Goal: Task Accomplishment & Management: Manage account settings

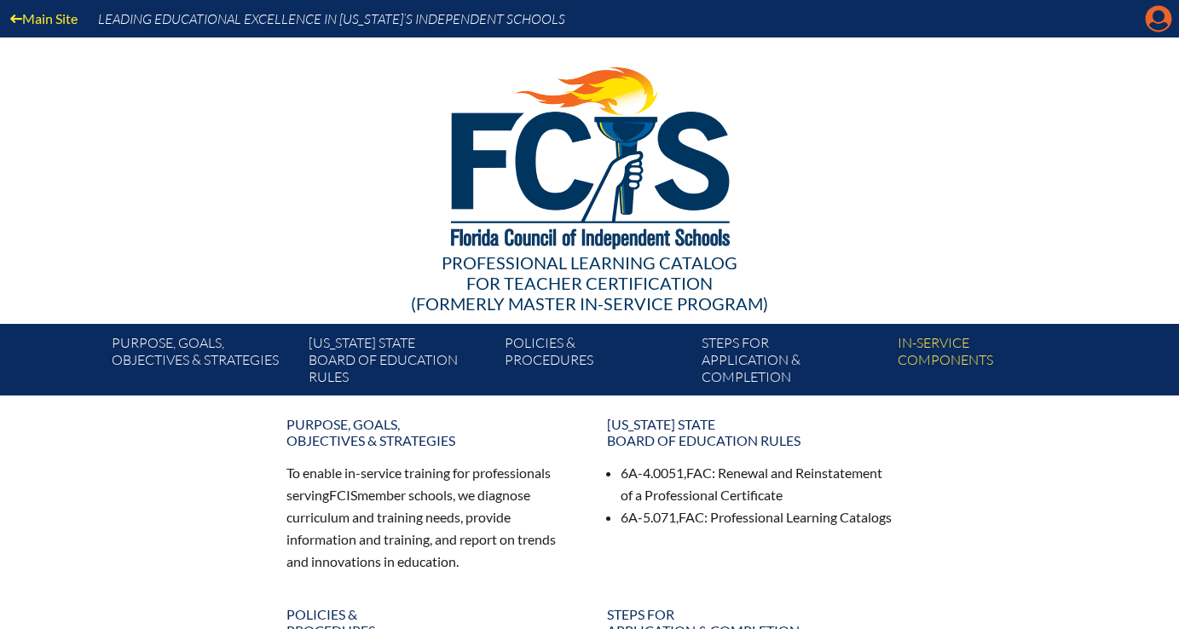
click at [1159, 24] on icon "Manage account" at bounding box center [1158, 18] width 27 height 27
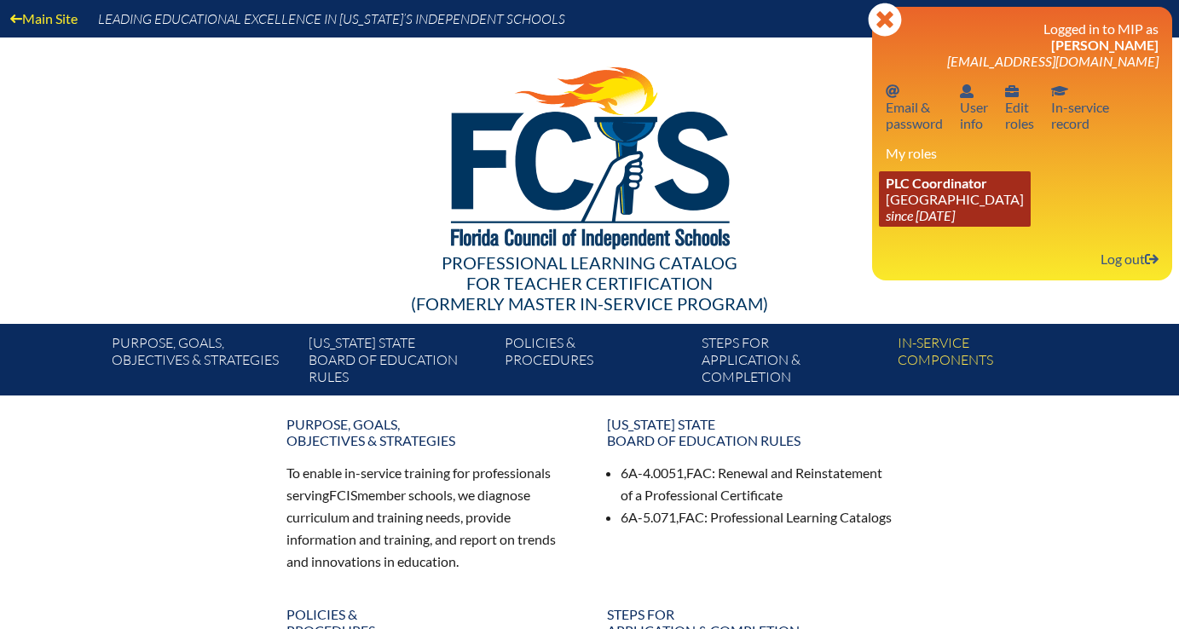
click at [979, 187] on span "PLC Coordinator" at bounding box center [936, 183] width 101 height 16
click at [948, 188] on span "PLC Coordinator" at bounding box center [936, 183] width 101 height 16
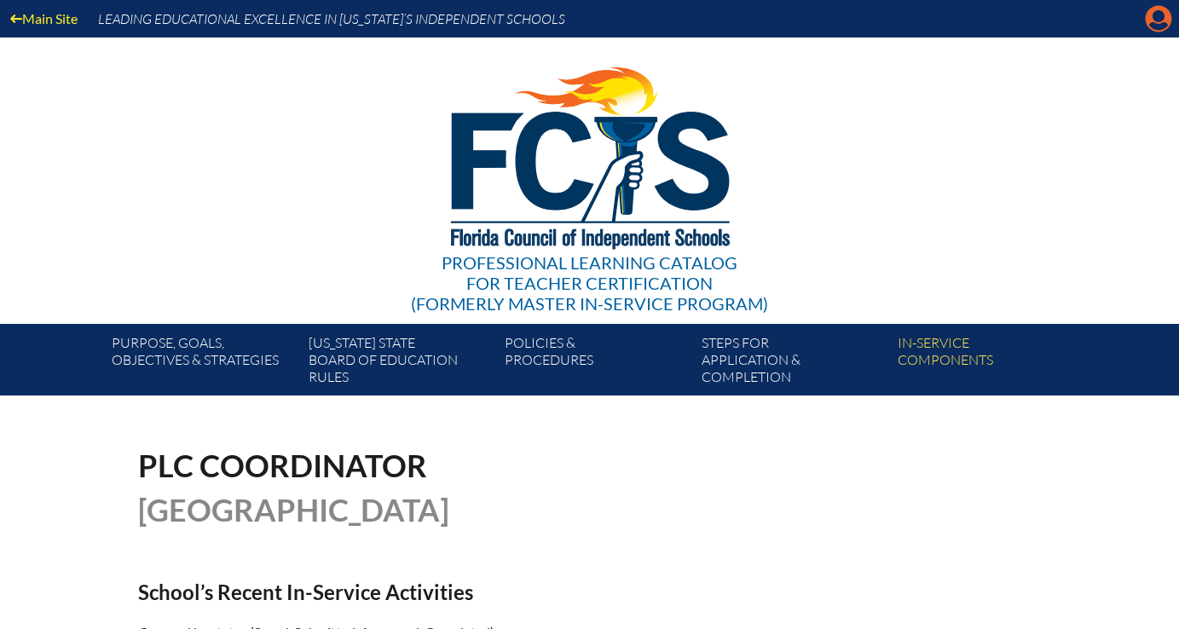
click at [1153, 10] on icon at bounding box center [1159, 19] width 26 height 26
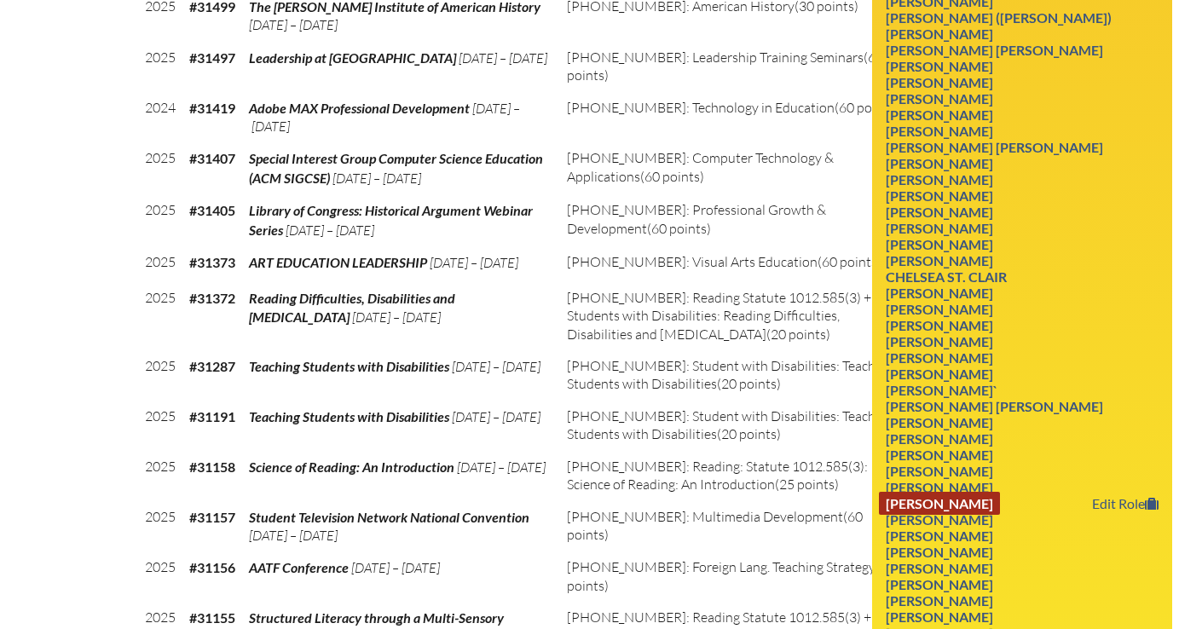
scroll to position [3458, 0]
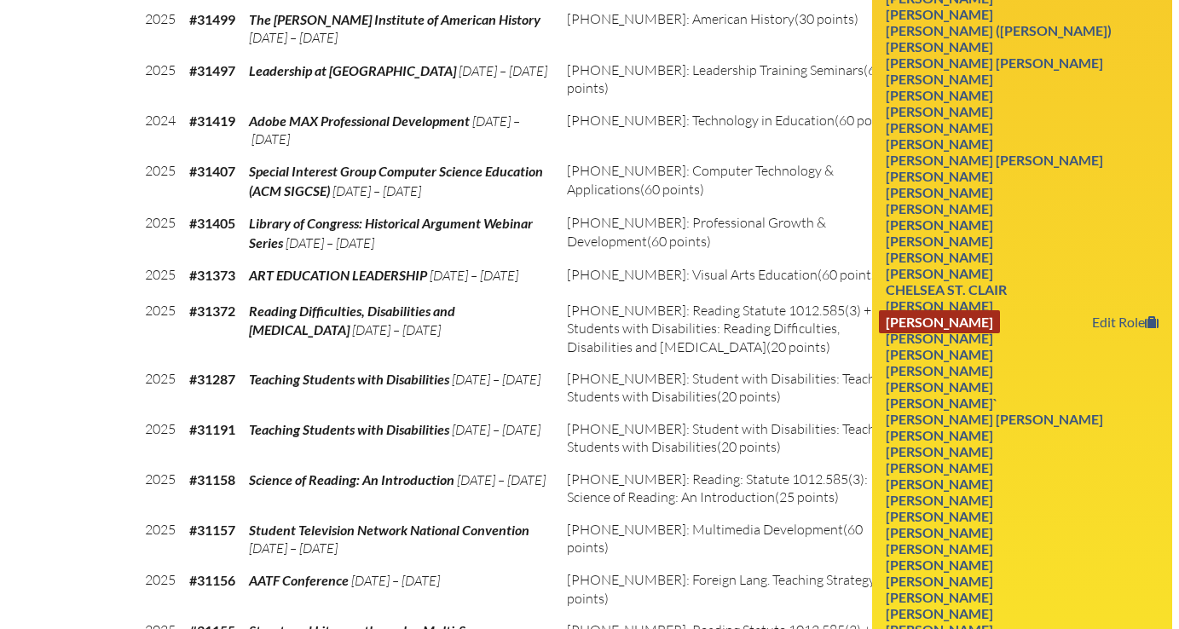
click at [941, 333] on link "Brian Stamper" at bounding box center [939, 321] width 121 height 23
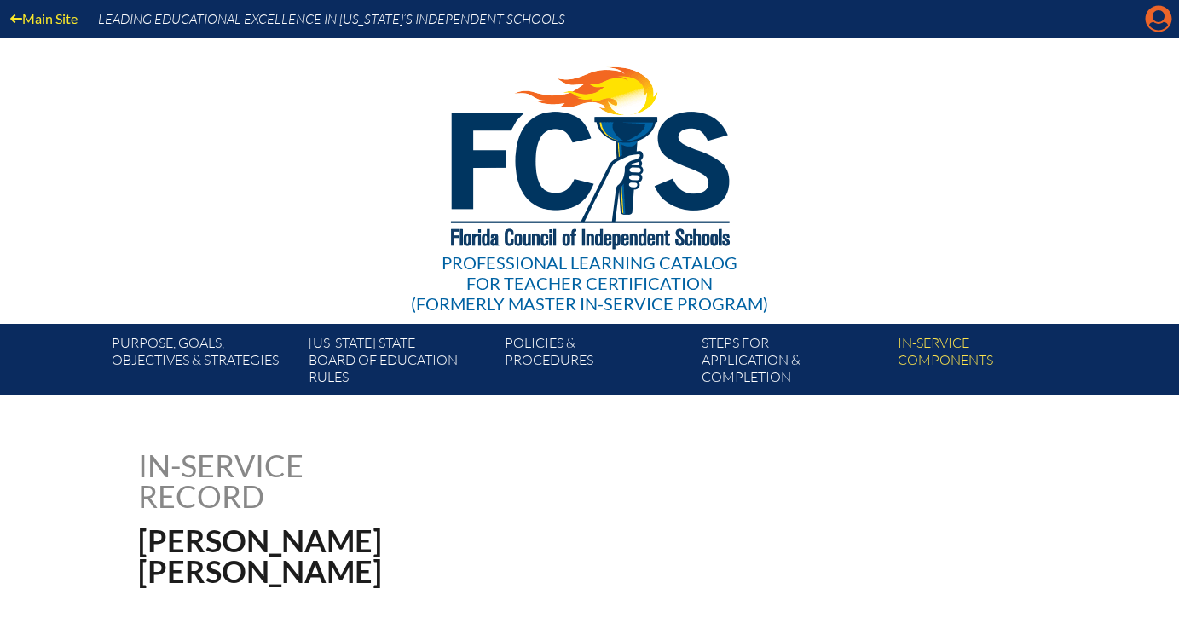
click at [1155, 22] on icon at bounding box center [1159, 19] width 26 height 26
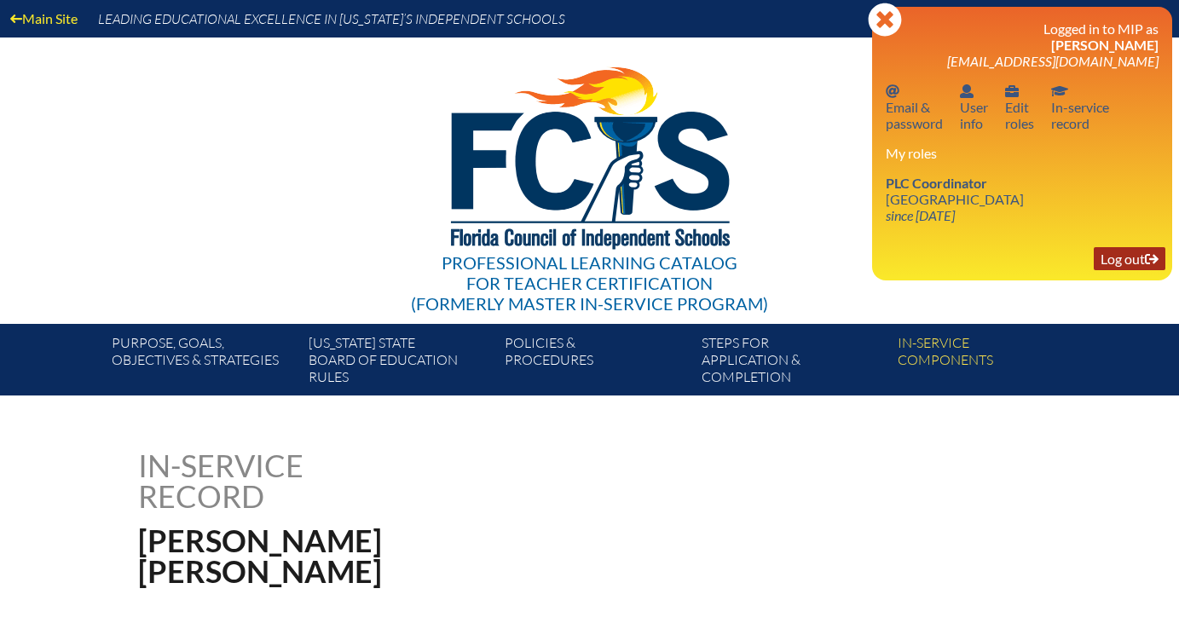
click at [1118, 270] on link "Log out Log out" at bounding box center [1130, 258] width 72 height 23
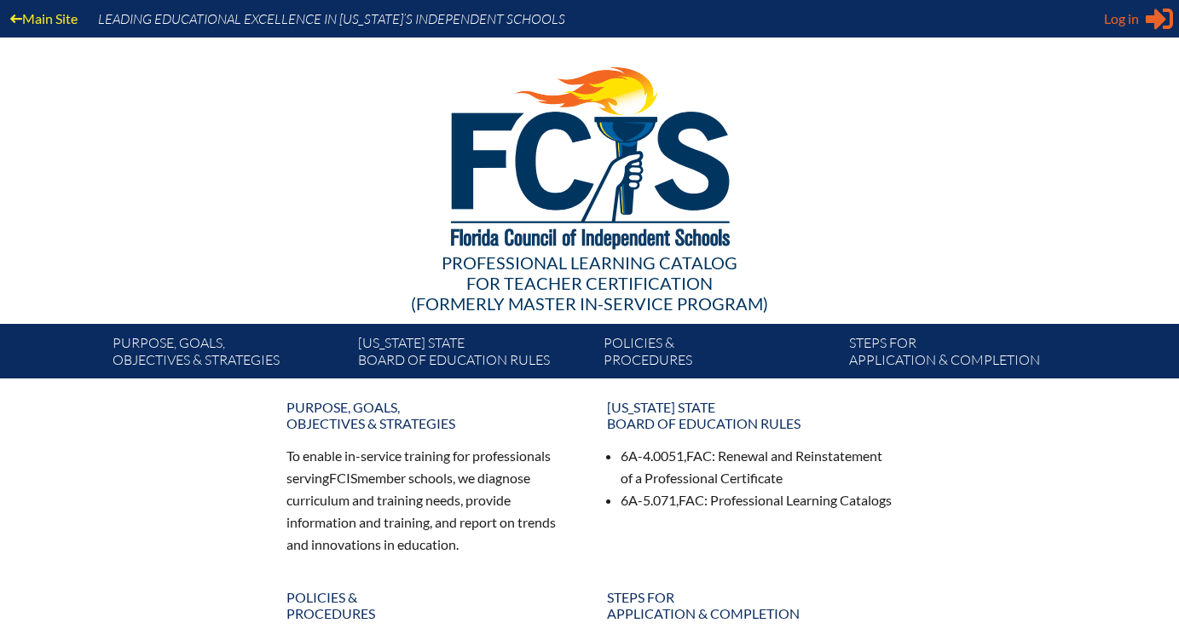
click at [1130, 24] on span "Log in" at bounding box center [1121, 19] width 35 height 20
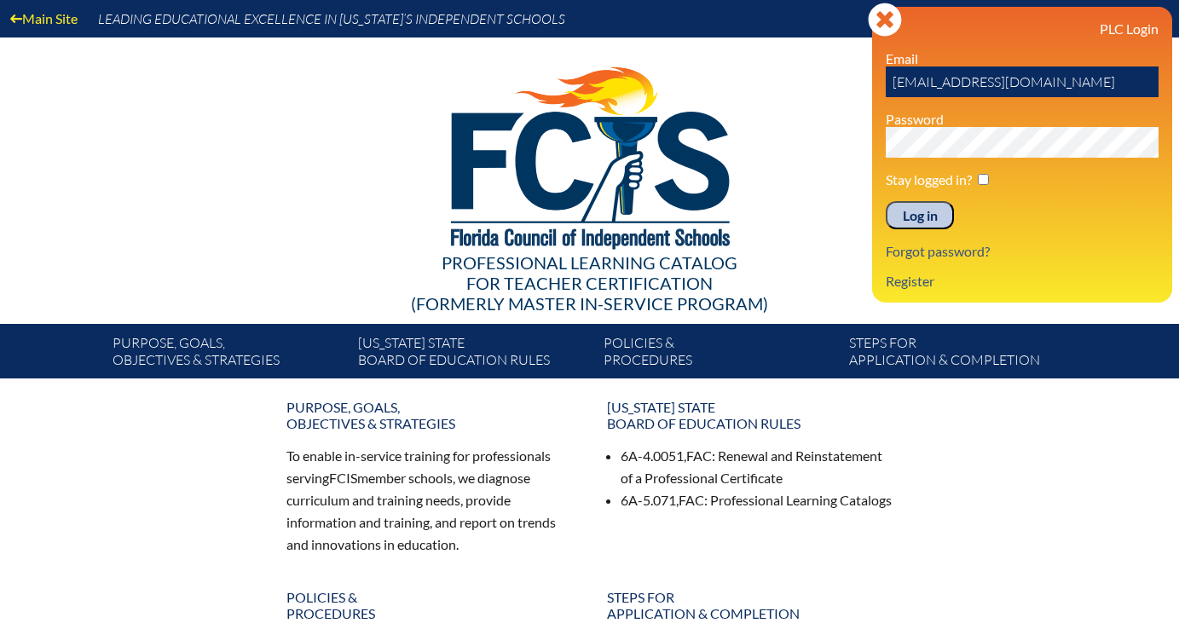
drag, startPoint x: 923, startPoint y: 83, endPoint x: 862, endPoint y: 84, distance: 61.4
click at [862, 84] on div "Main Site Leading Educational Excellence in Florida’s Independent Schools Profe…" at bounding box center [589, 189] width 1179 height 378
type input "bstamper@lhprep.org"
click at [886, 201] on input "Log in" at bounding box center [920, 215] width 68 height 29
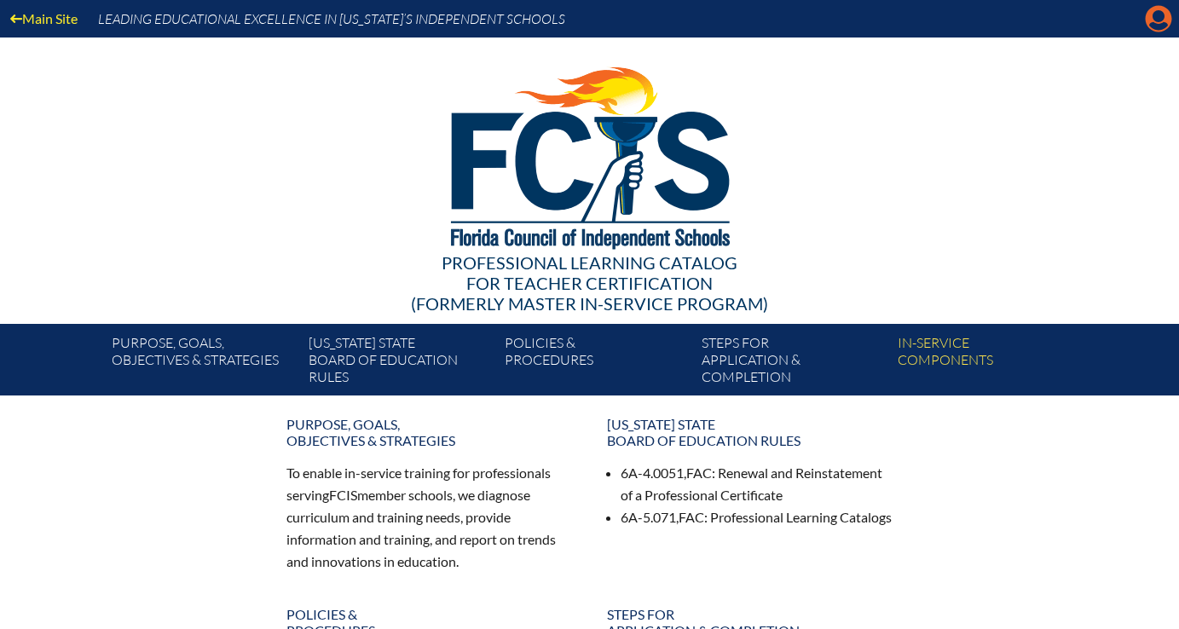
click at [1150, 27] on icon at bounding box center [1159, 19] width 26 height 26
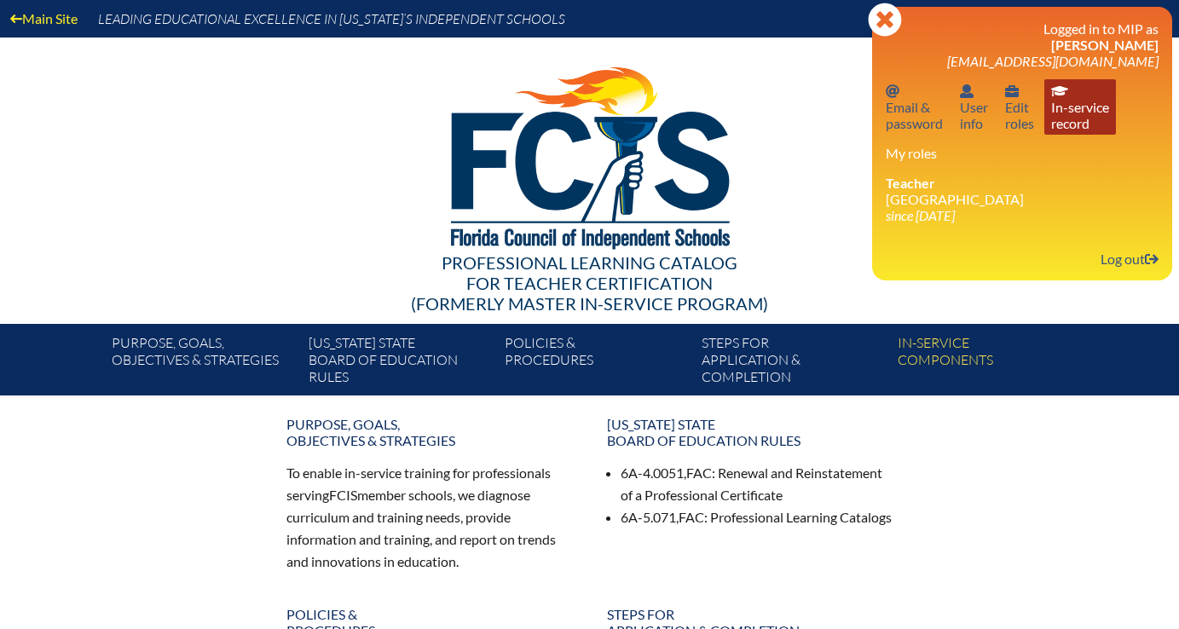
click at [1054, 116] on link "In-service record In-service record" at bounding box center [1080, 106] width 72 height 55
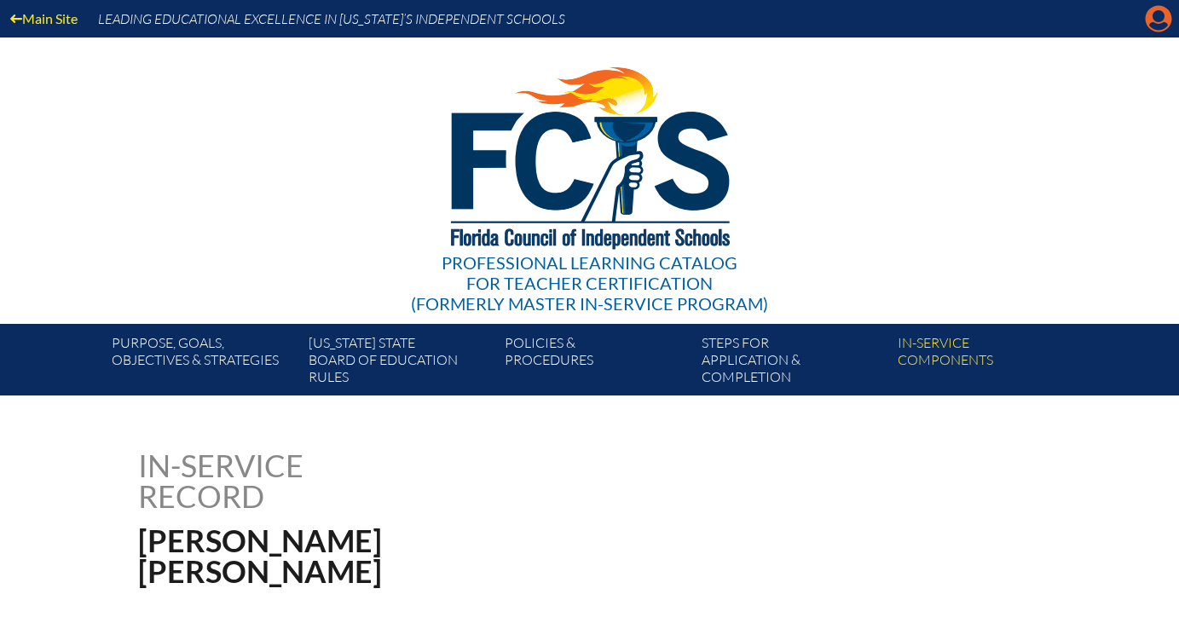
click at [1154, 16] on icon "Manage account" at bounding box center [1158, 18] width 27 height 27
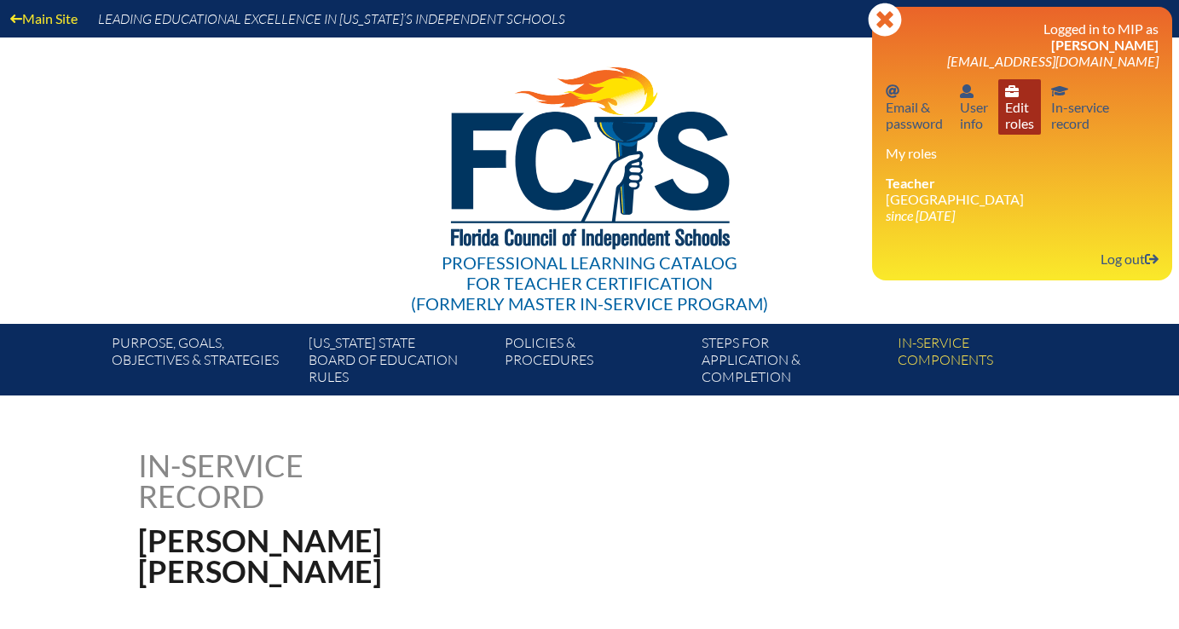
click at [1004, 118] on link "User info Edit roles" at bounding box center [1019, 106] width 43 height 55
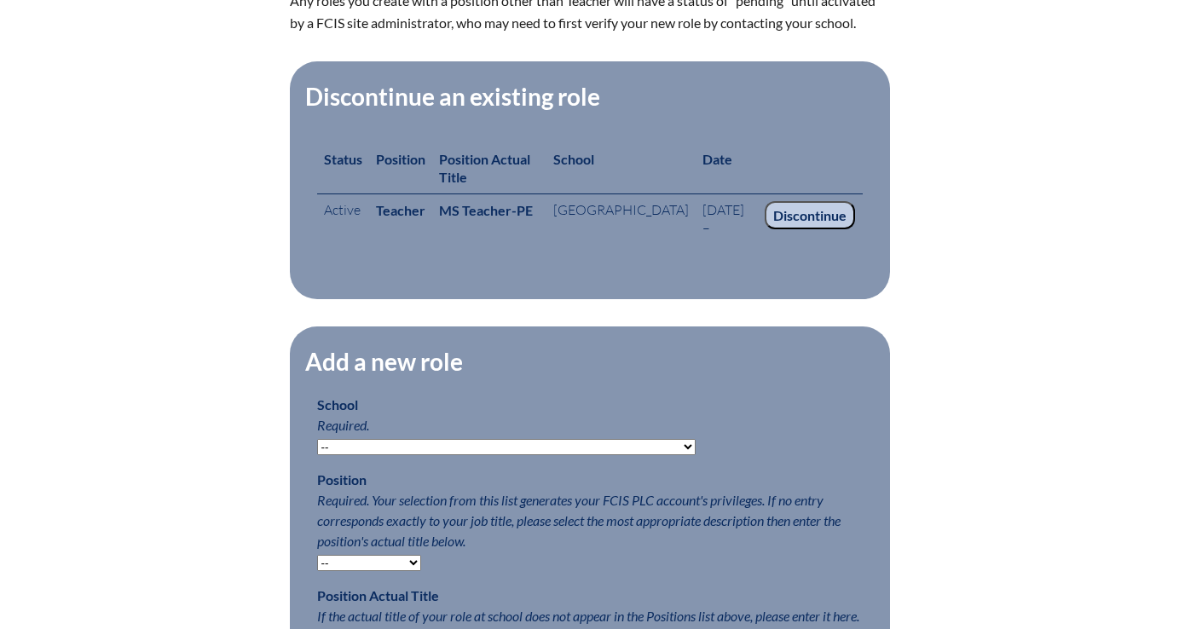
scroll to position [589, 0]
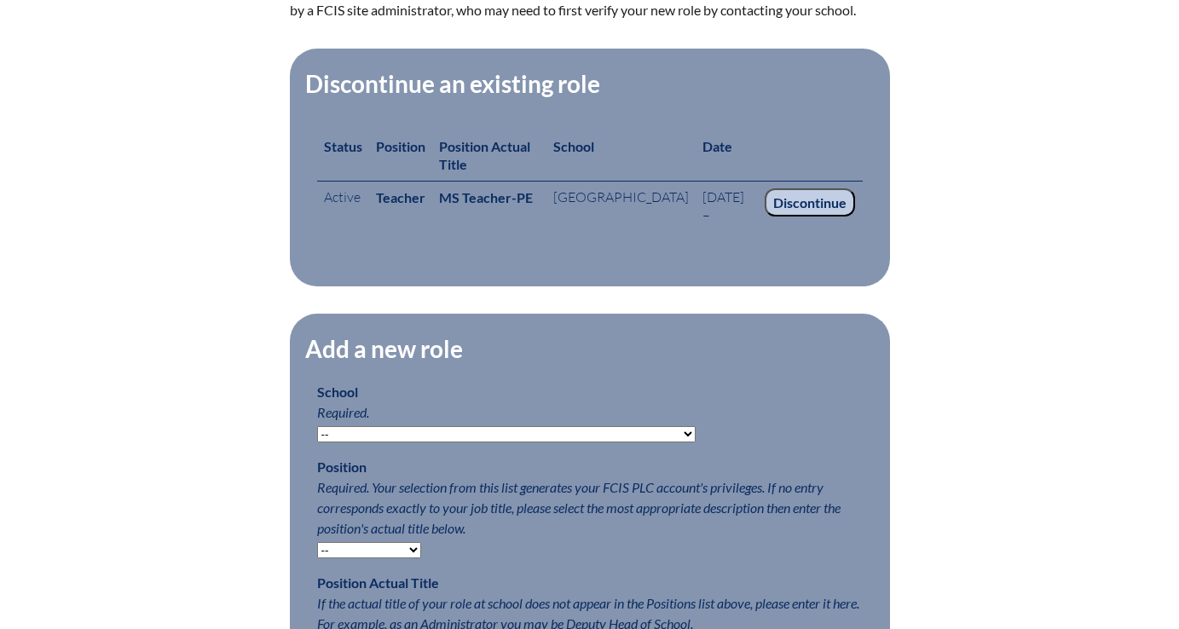
click at [564, 434] on select "-- [MEDICAL_DATA] Inspired Academy Academy at [GEOGRAPHIC_DATA] Academy at the …" at bounding box center [506, 434] width 378 height 16
select select "20301"
click at [317, 426] on select "-- [MEDICAL_DATA] Inspired Academy Academy at [GEOGRAPHIC_DATA] Academy at the …" at bounding box center [506, 434] width 378 height 16
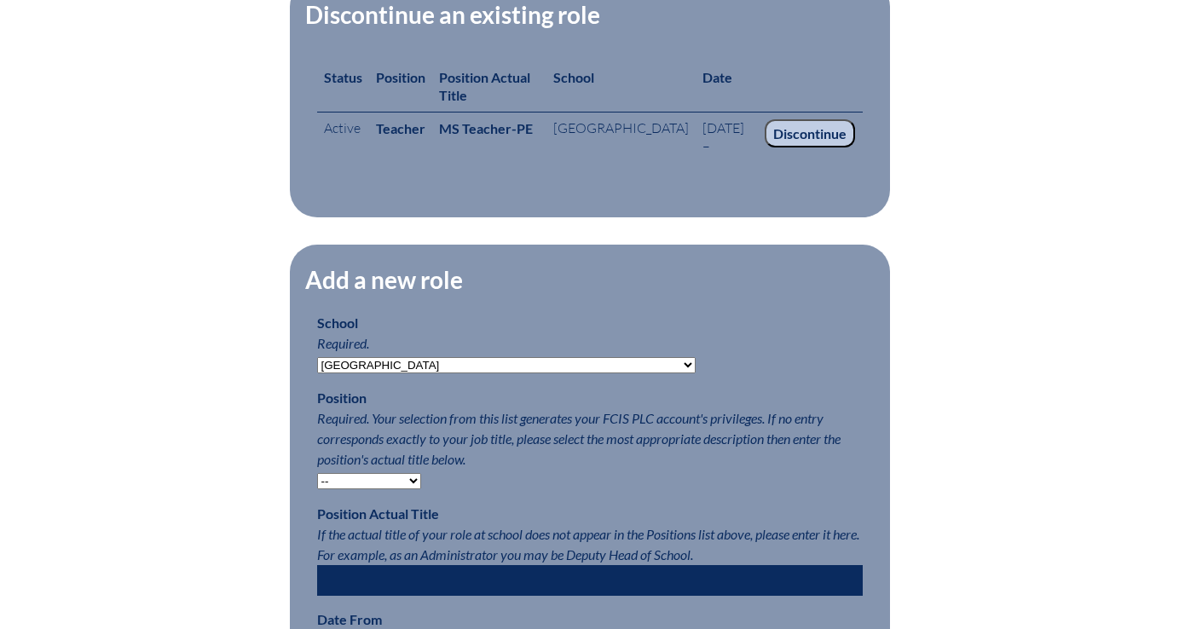
scroll to position [686, 0]
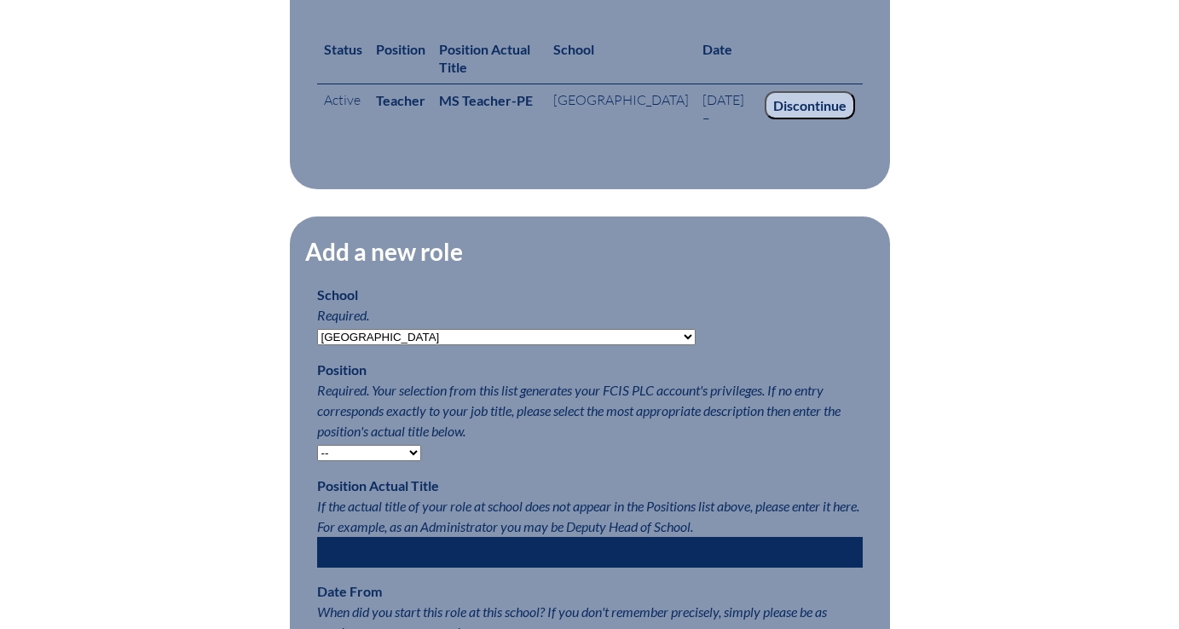
click at [401, 455] on select "-- Teacher PLC Coordinator Head of School Administrator" at bounding box center [369, 453] width 104 height 16
select select "15563"
click at [317, 445] on select "-- Teacher PLC Coordinator Head of School Administrator" at bounding box center [369, 453] width 104 height 16
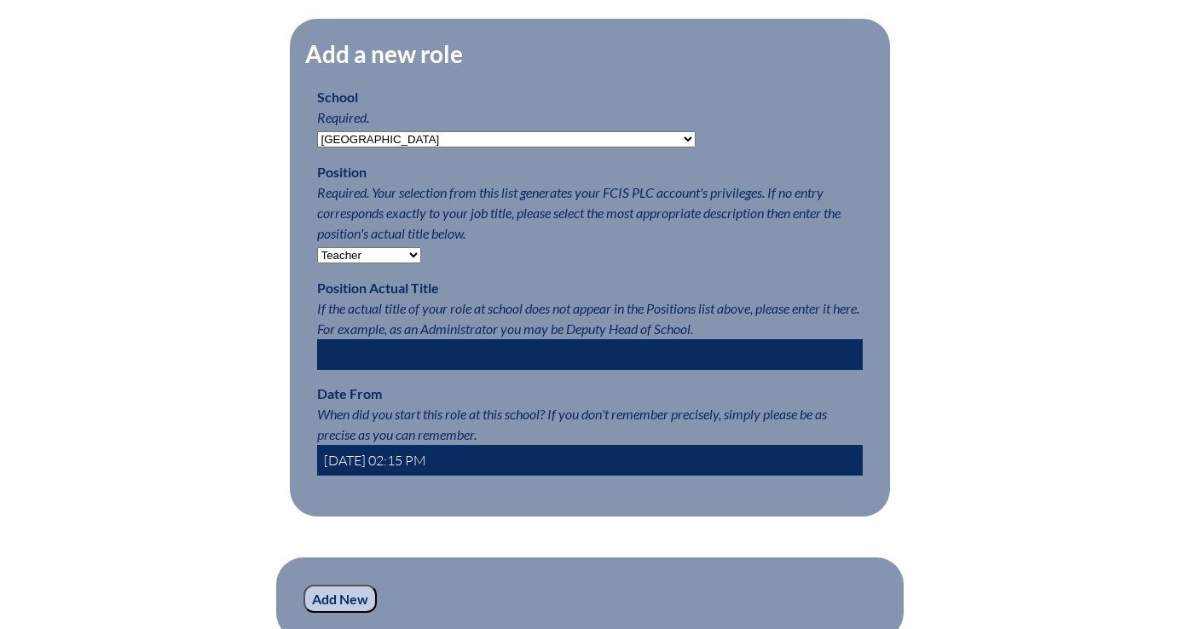
scroll to position [887, 0]
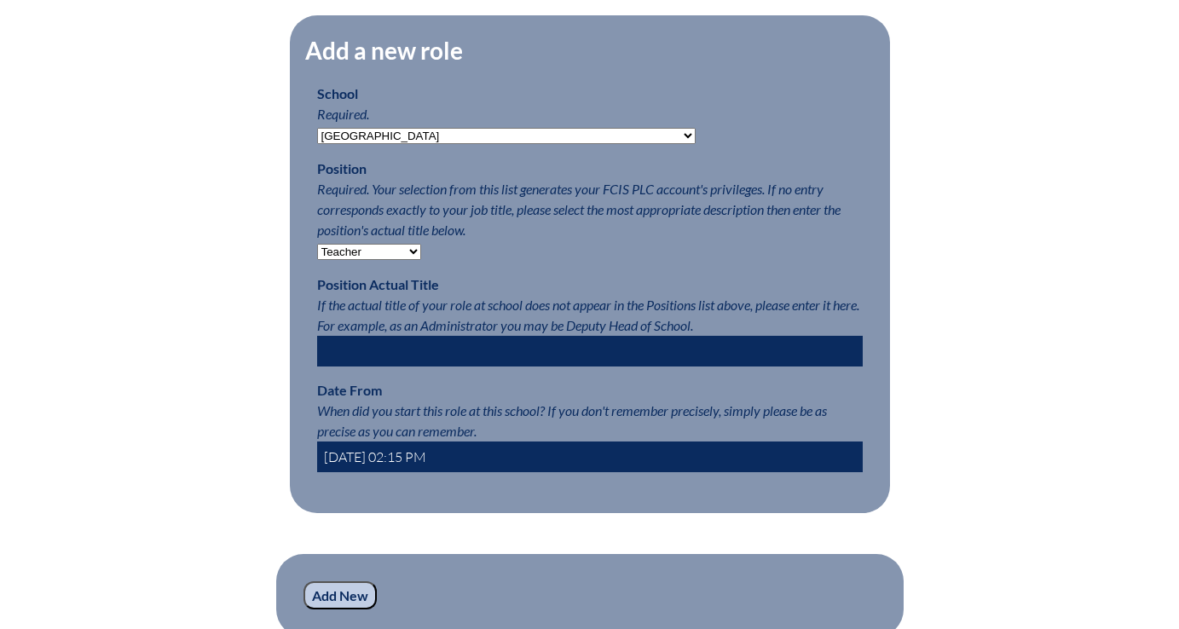
drag, startPoint x: 382, startPoint y: 453, endPoint x: 394, endPoint y: 454, distance: 12.0
click at [394, 454] on input "2025-08-26 02:15 PM" at bounding box center [590, 457] width 546 height 31
type input "2025-08-14 02:15 PM"
click at [338, 593] on input "Add New" at bounding box center [339, 595] width 73 height 29
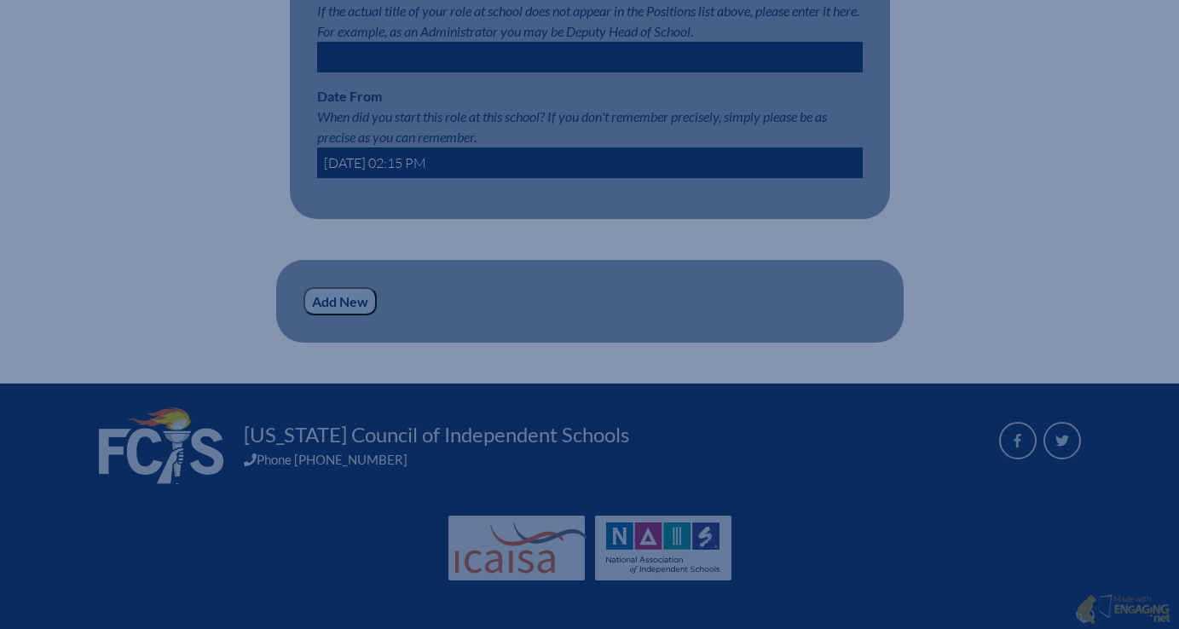
scroll to position [1073, 0]
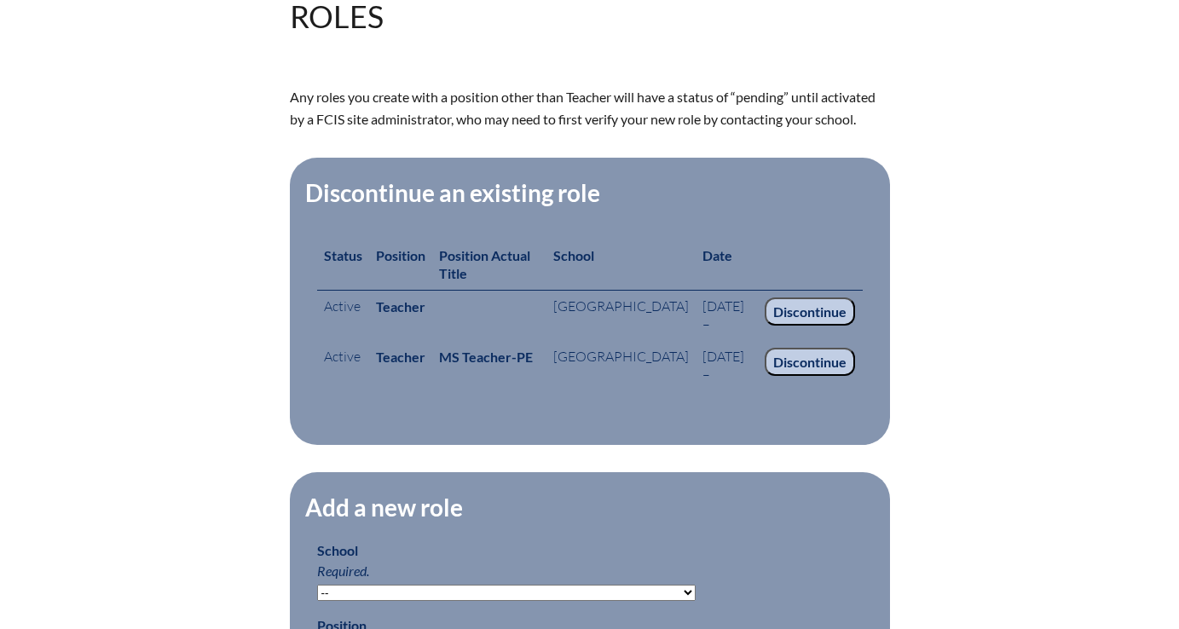
scroll to position [479, 0]
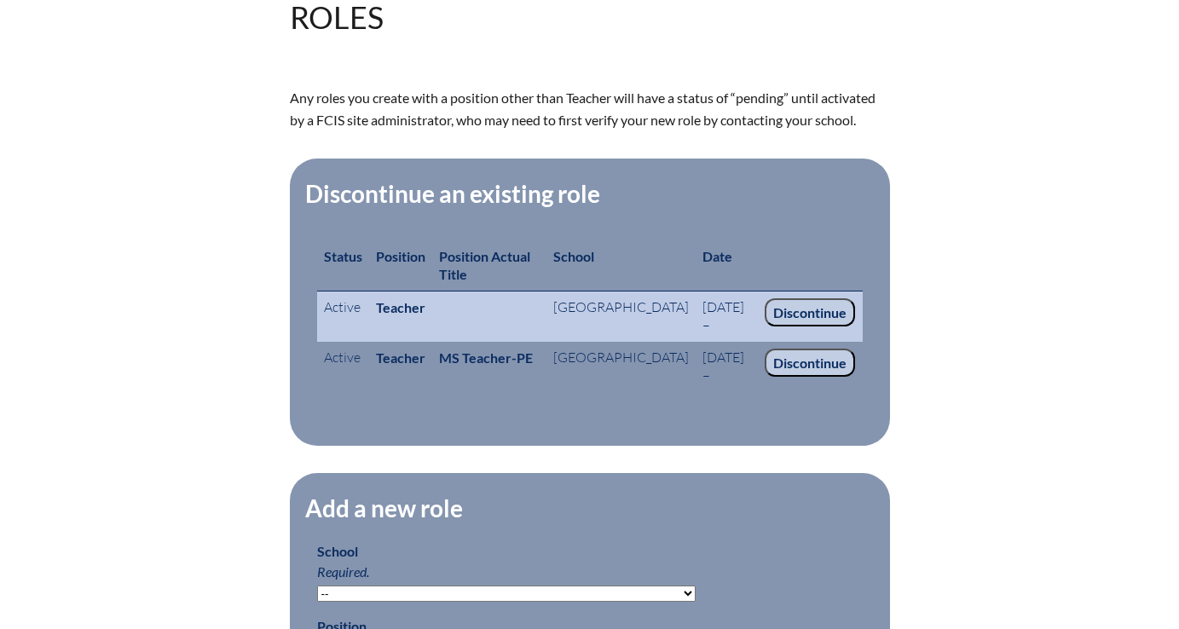
click at [787, 308] on input "Discontinue" at bounding box center [810, 312] width 90 height 29
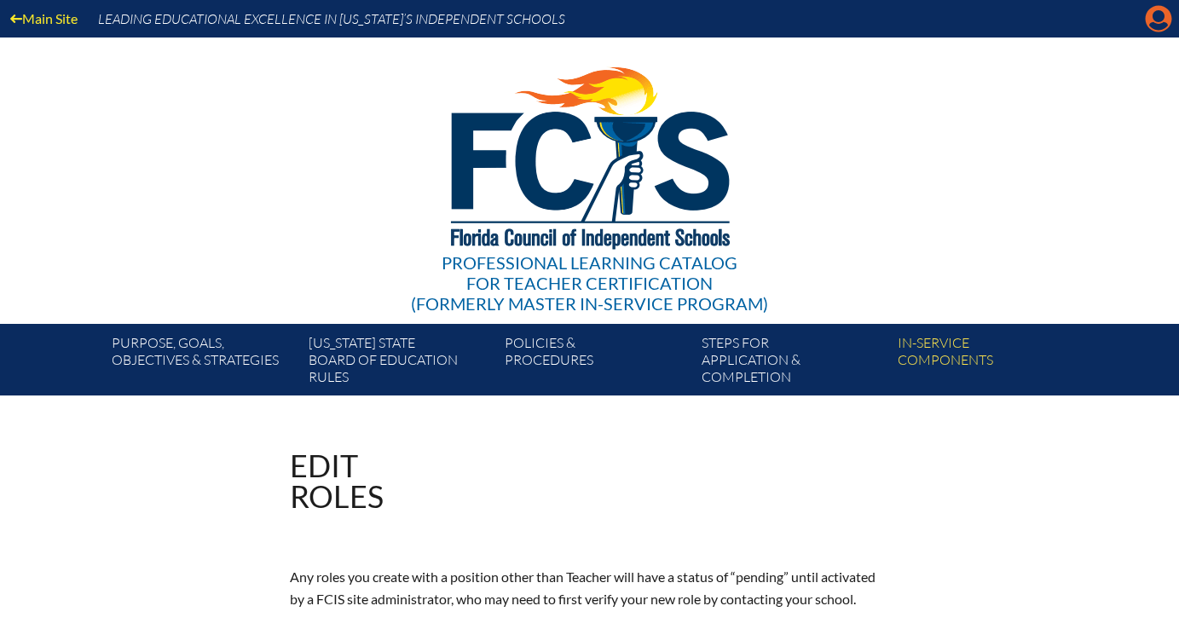
click at [1157, 19] on icon "Manage account" at bounding box center [1158, 18] width 27 height 27
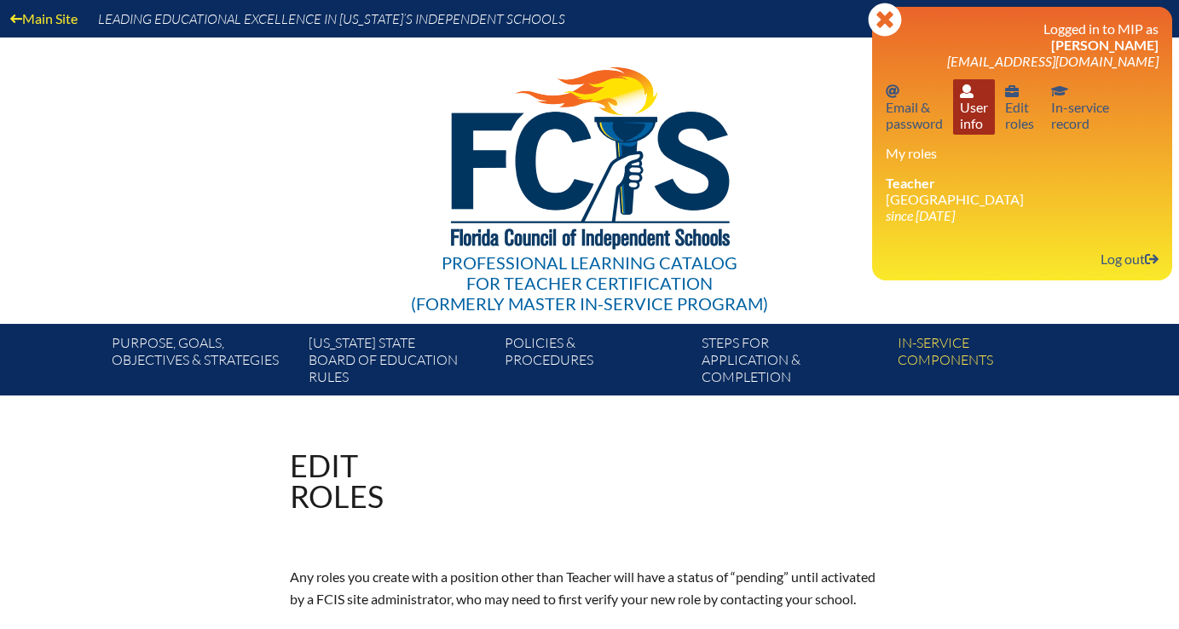
click at [973, 122] on link "User info User info" at bounding box center [974, 106] width 42 height 55
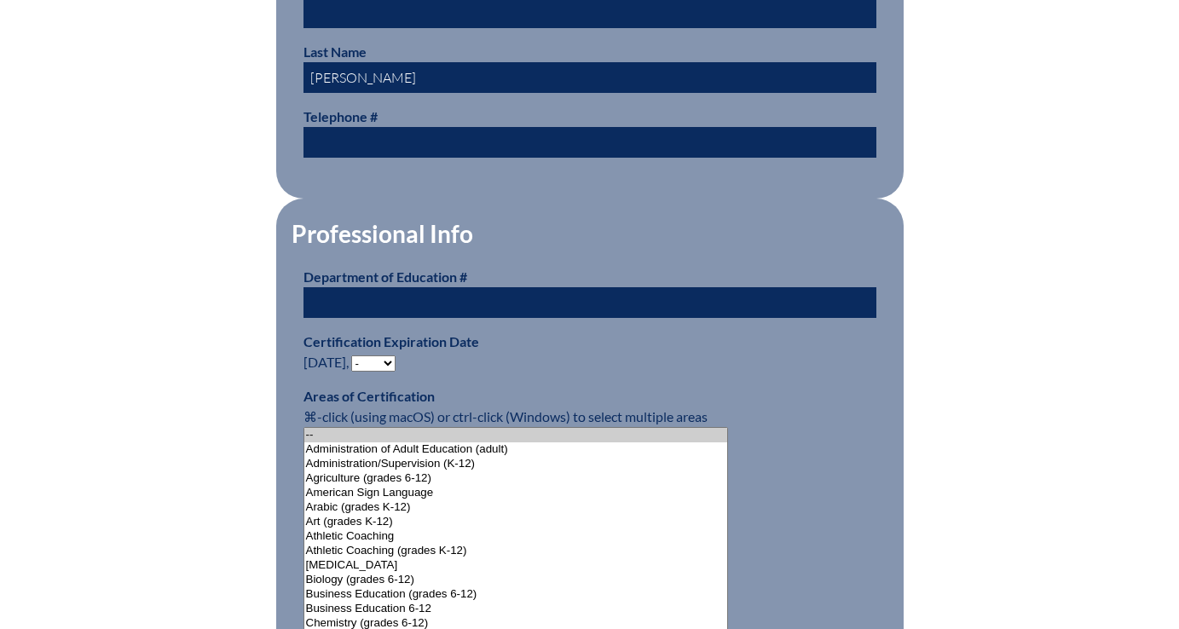
scroll to position [879, 0]
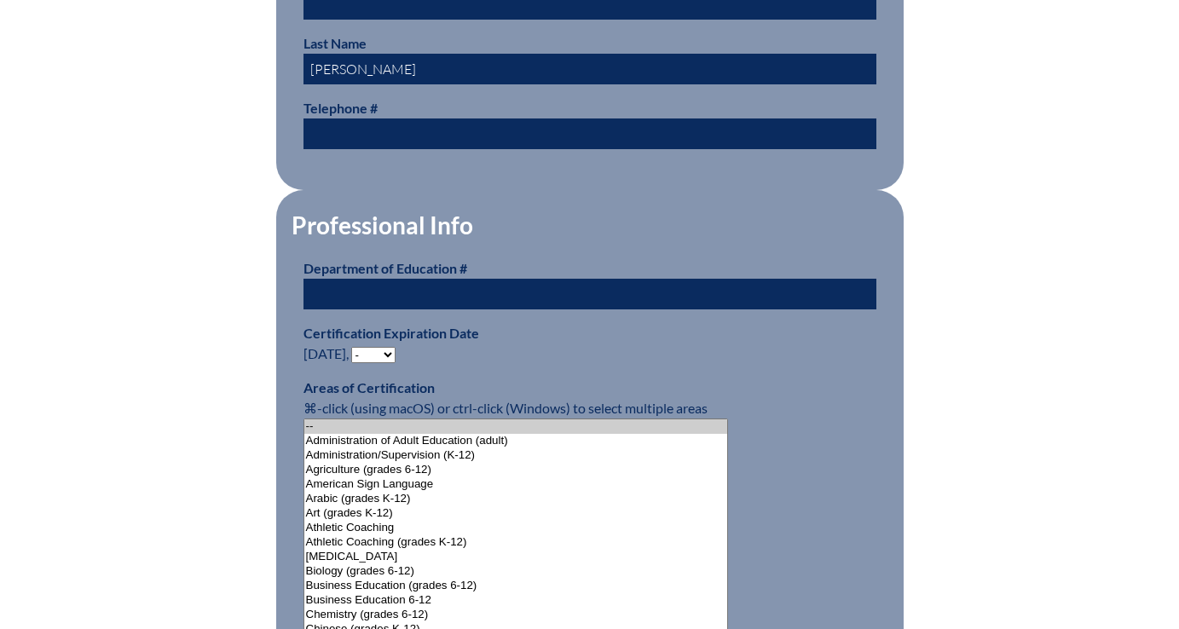
click at [390, 349] on select "- 2031 2030 2029 2028 2027 2026 2025 2024 2023 2022 2021 2020 2019 2018 2017 20…" at bounding box center [373, 355] width 44 height 16
select select "2030"
click at [355, 347] on select "- 2031 2030 2029 2028 2027 2026 2025 2024 2023 2022 2021 2020 2019 2018 2017 20…" at bounding box center [373, 355] width 44 height 16
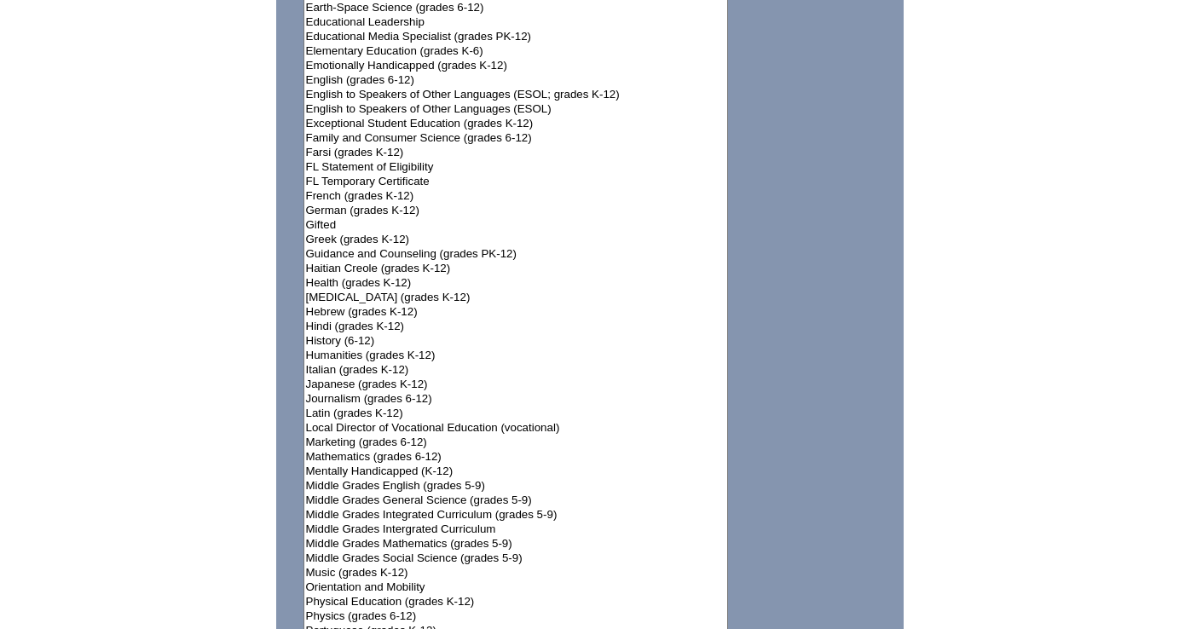
scroll to position [1602, 0]
select select"]"] "15157"
click at [387, 595] on option "Physical Education (grades K-12)" at bounding box center [516, 601] width 424 height 14
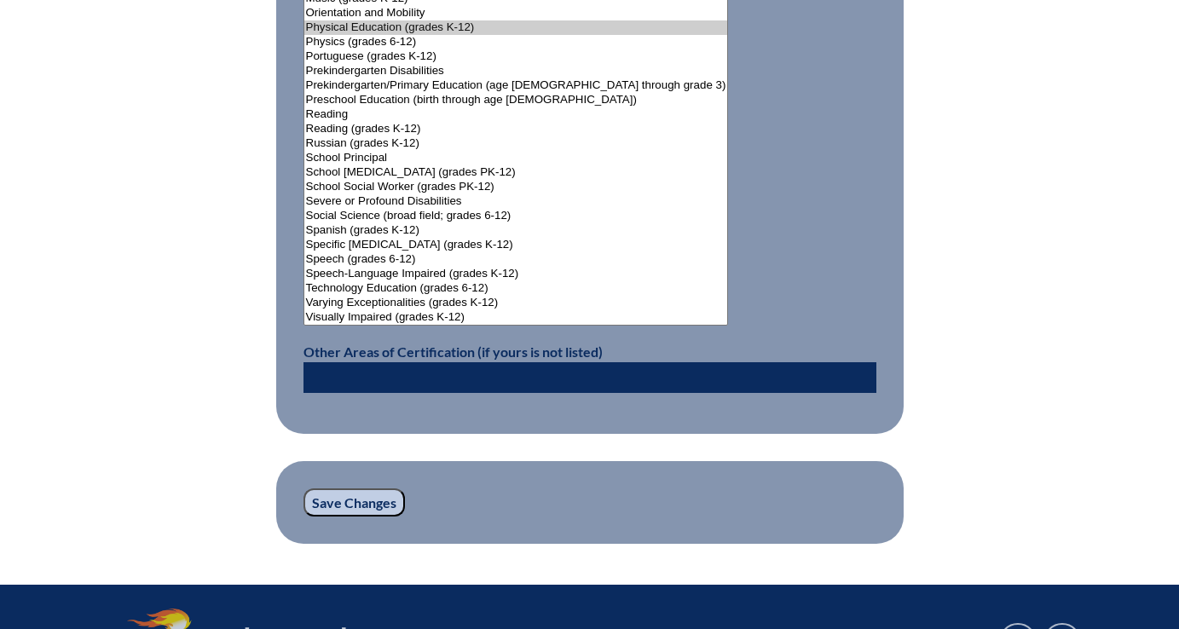
scroll to position [2180, 0]
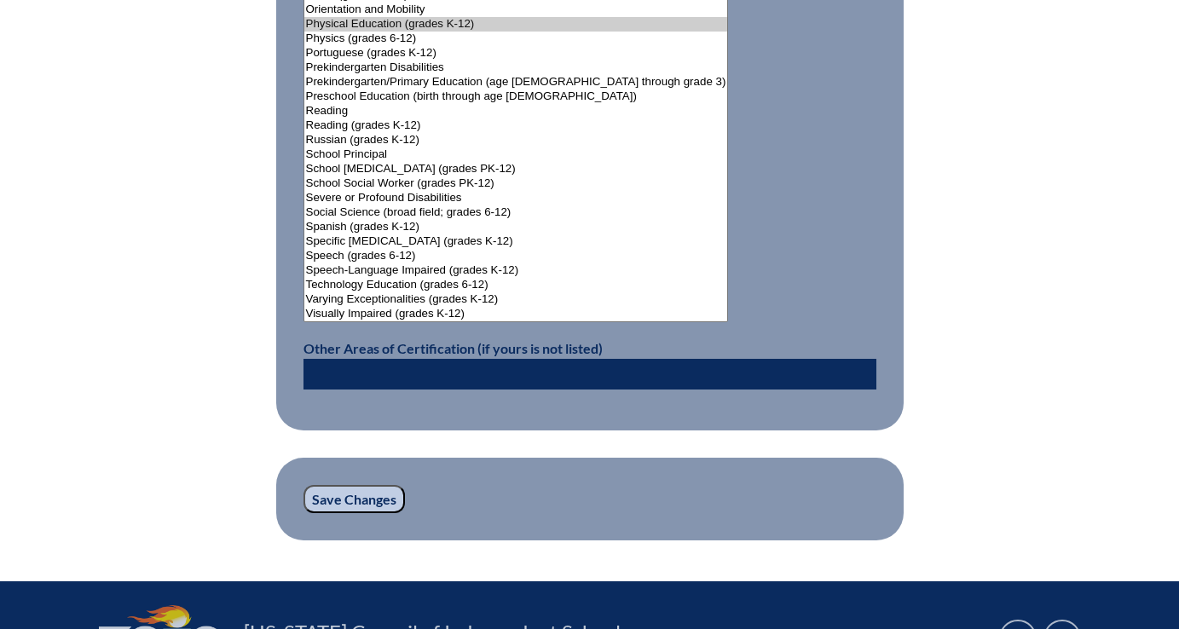
click at [371, 497] on input "Save Changes" at bounding box center [353, 499] width 101 height 29
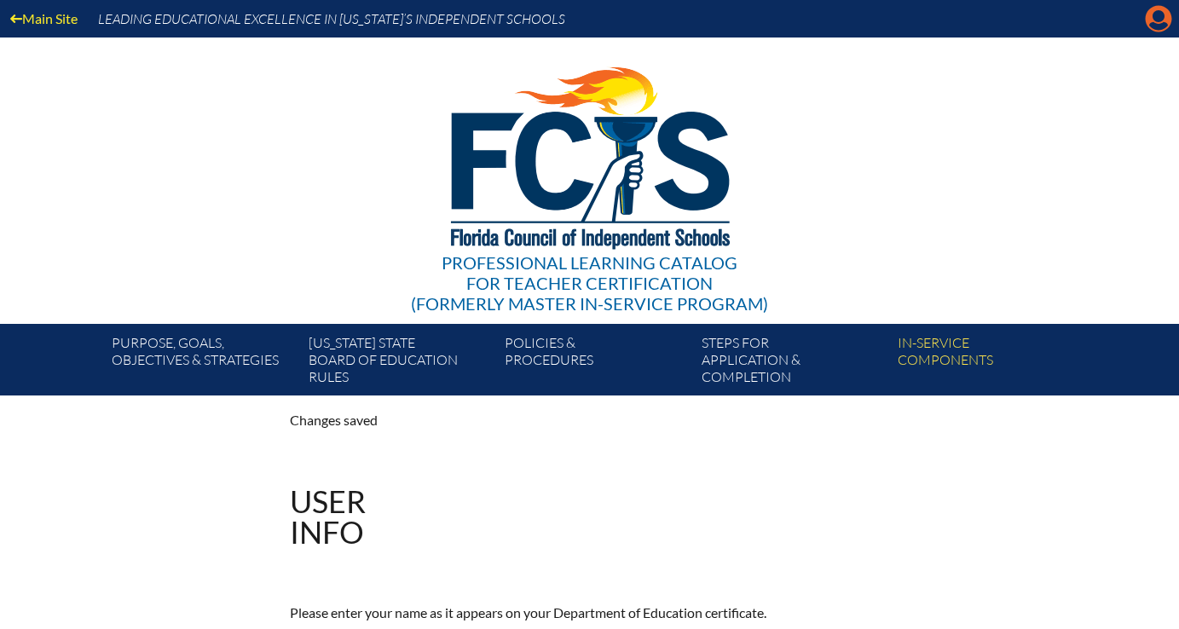
click at [1151, 12] on icon at bounding box center [1159, 19] width 26 height 26
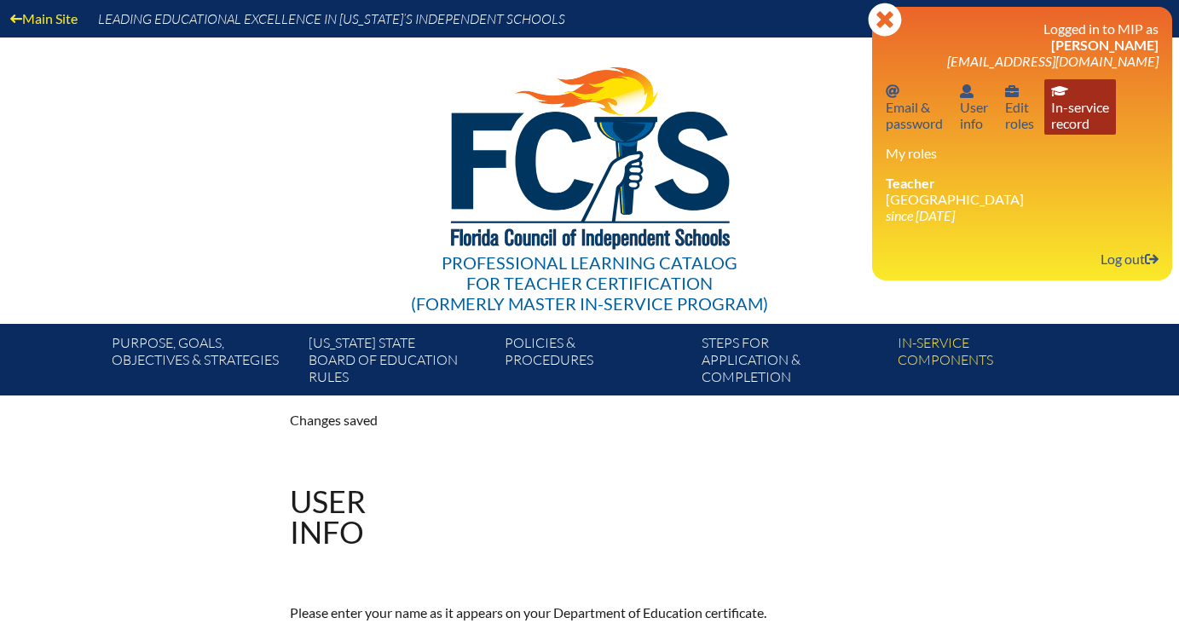
click at [1070, 115] on link "In-service record In-service record" at bounding box center [1080, 106] width 72 height 55
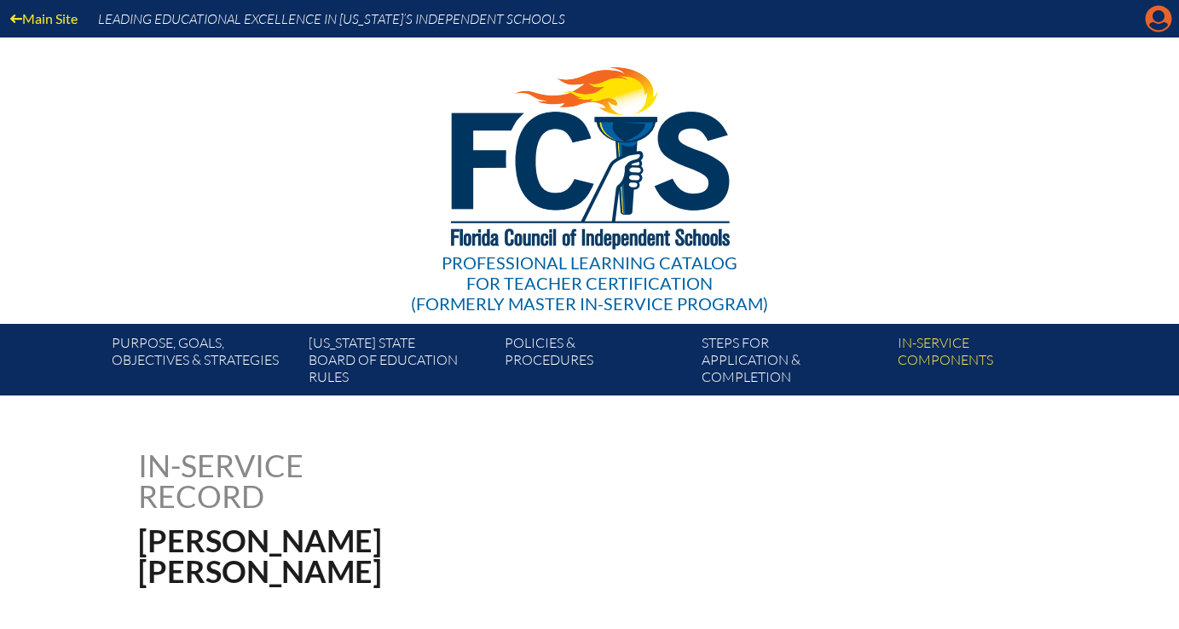
click at [1155, 20] on icon "Manage account" at bounding box center [1158, 18] width 27 height 27
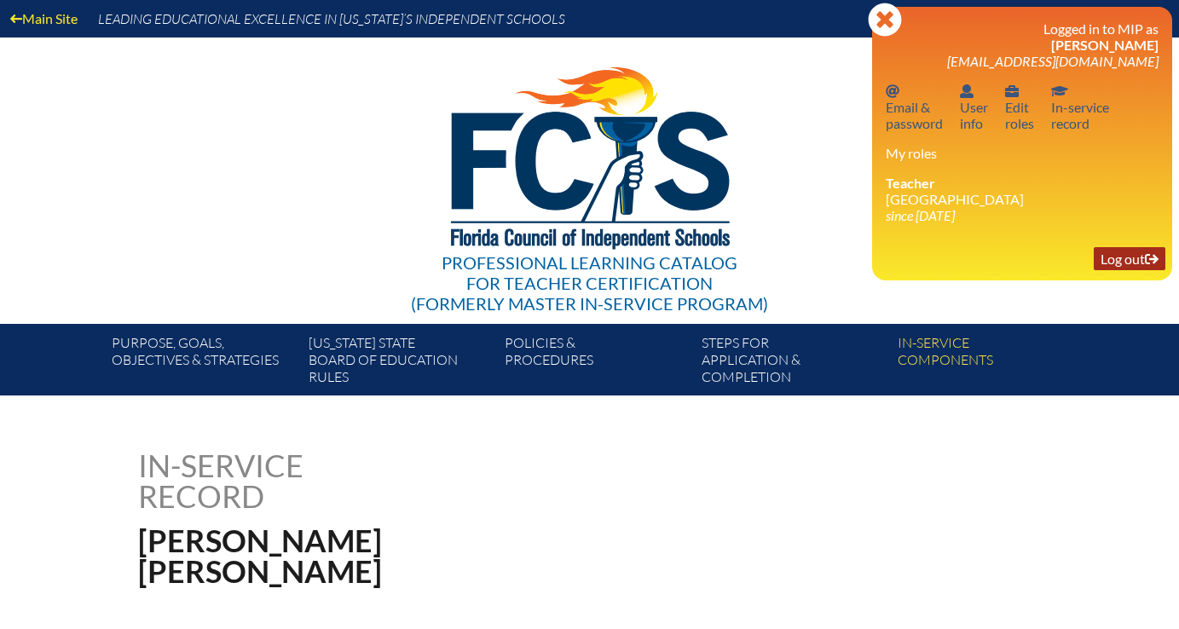
click at [1123, 257] on link "Log out Log out" at bounding box center [1130, 258] width 72 height 23
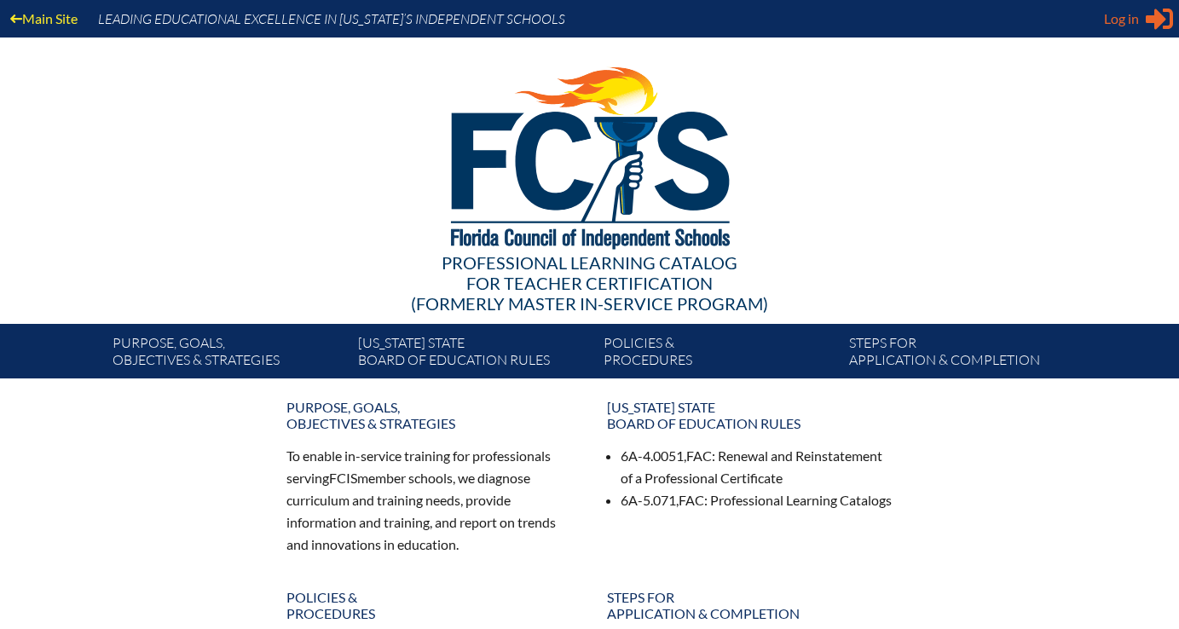
click at [1119, 14] on span "Log in" at bounding box center [1121, 19] width 35 height 20
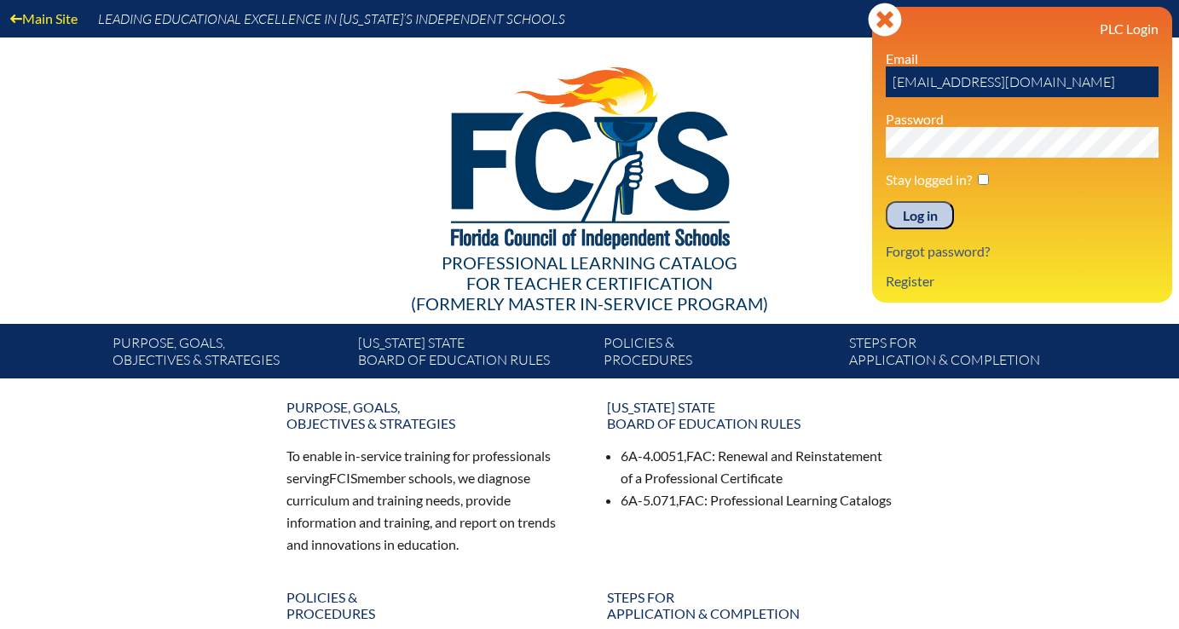
drag, startPoint x: 926, startPoint y: 84, endPoint x: 829, endPoint y: 82, distance: 97.2
click at [829, 82] on div "Main Site Leading Educational Excellence in Florida’s Independent Schools Profe…" at bounding box center [589, 189] width 1179 height 378
type input "[EMAIL_ADDRESS][DOMAIN_NAME]"
click at [906, 214] on input "Log in" at bounding box center [920, 215] width 68 height 29
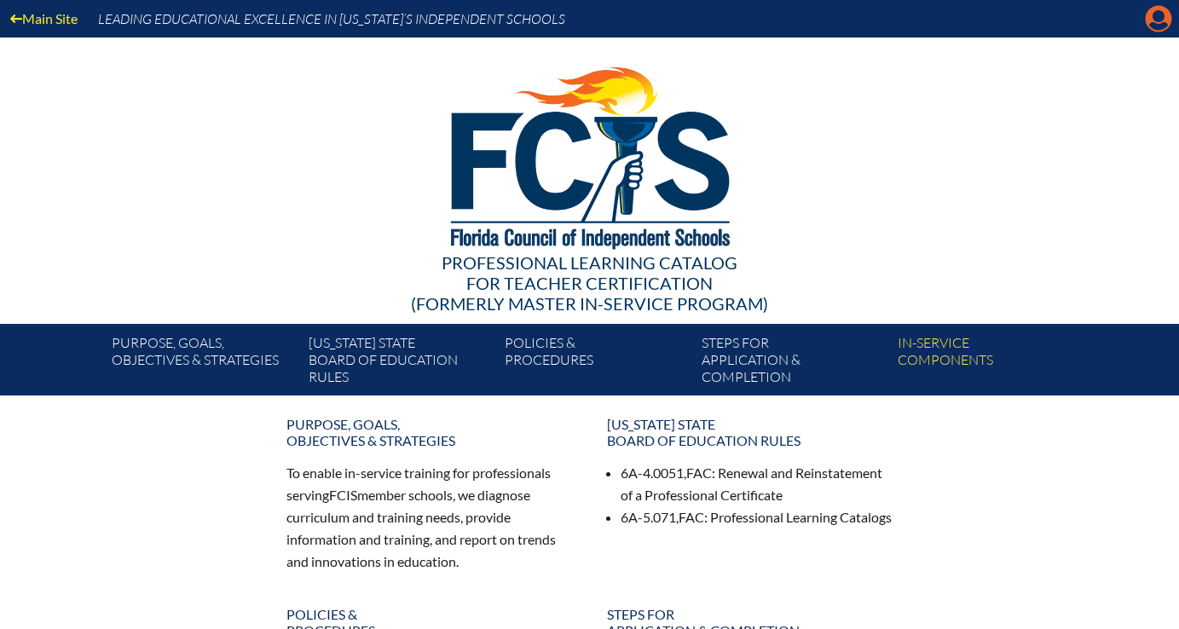
click at [1151, 19] on icon at bounding box center [1159, 19] width 26 height 26
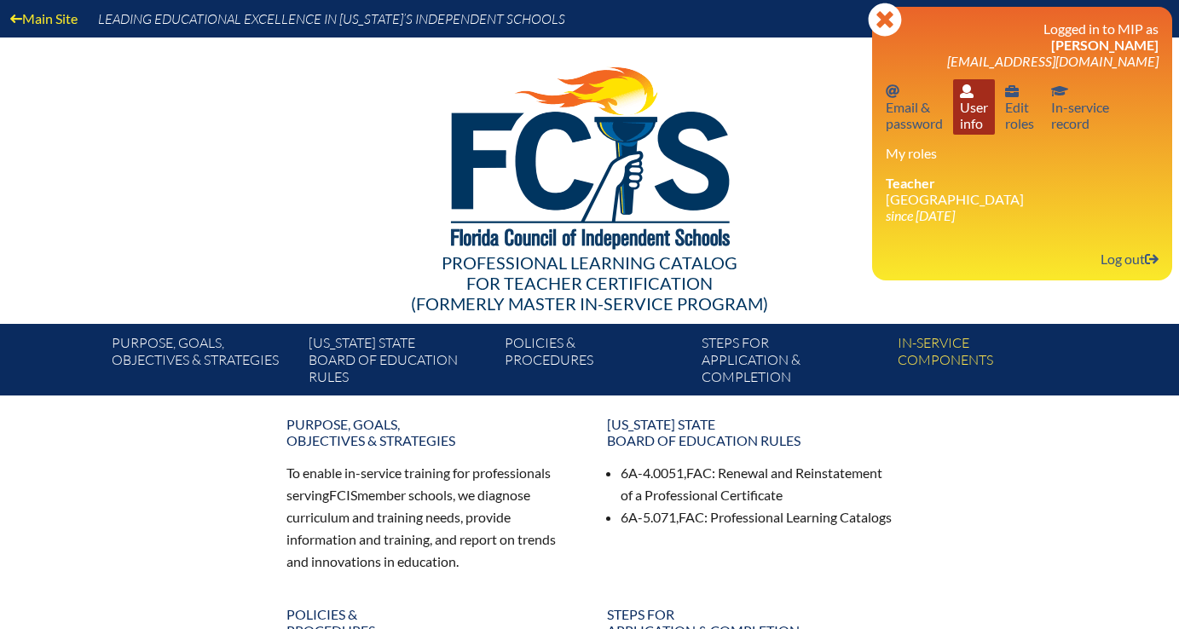
click at [976, 101] on link "User info User info" at bounding box center [974, 106] width 42 height 55
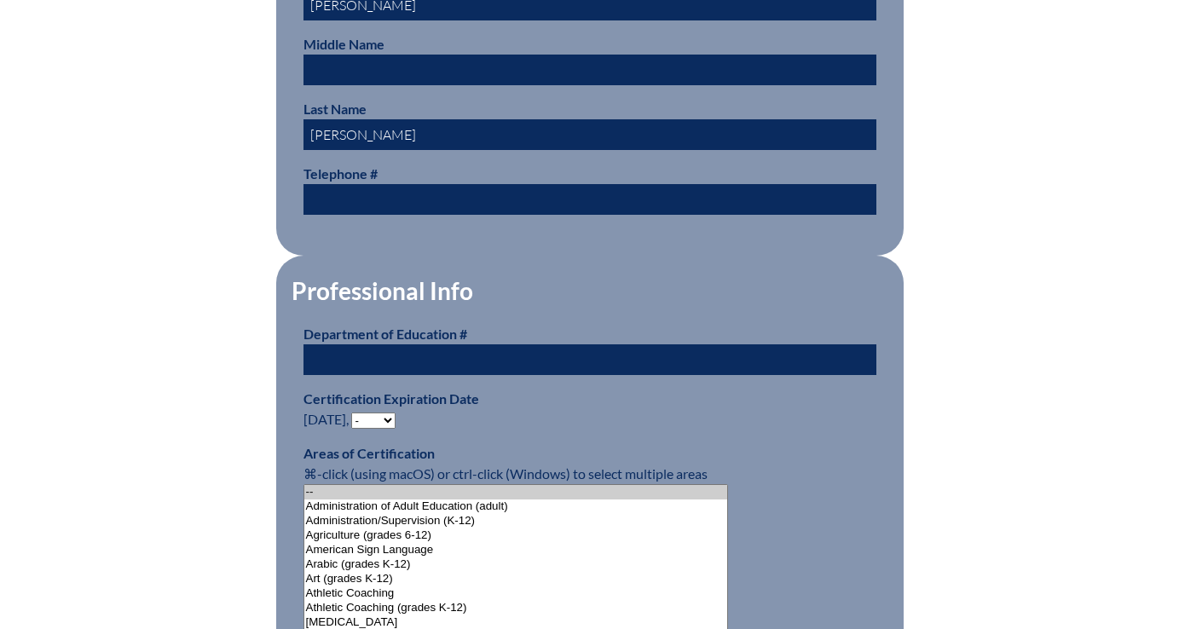
scroll to position [873, 0]
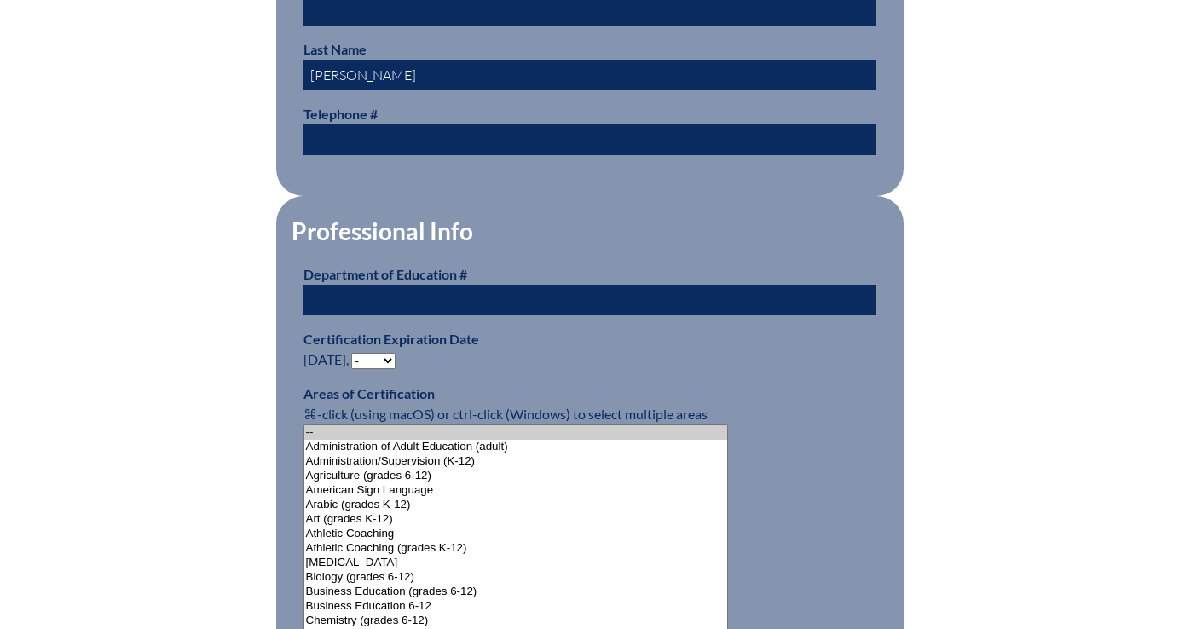
click at [386, 356] on select "- 2031 2030 2029 2028 2027 2026 2025 2024 2023 2022 2021 2020 2019 2018 2017 20…" at bounding box center [373, 361] width 44 height 16
select select "2030"
click at [355, 353] on select "- 2031 2030 2029 2028 2027 2026 2025 2024 2023 2022 2021 2020 2019 2018 2017 20…" at bounding box center [373, 361] width 44 height 16
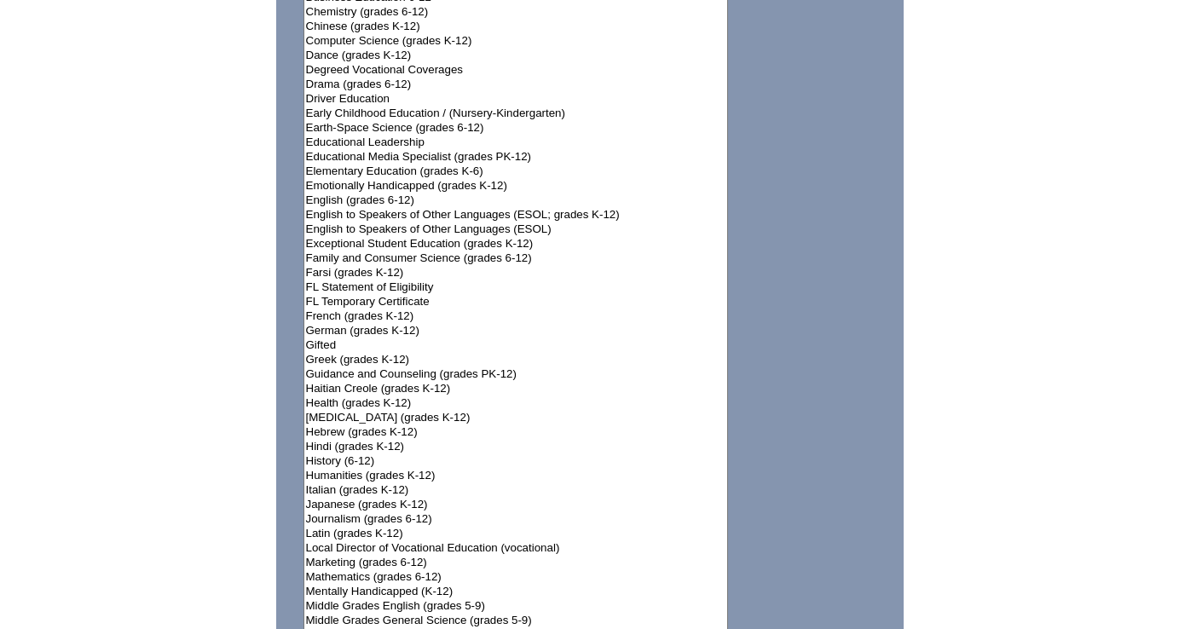
scroll to position [1459, 0]
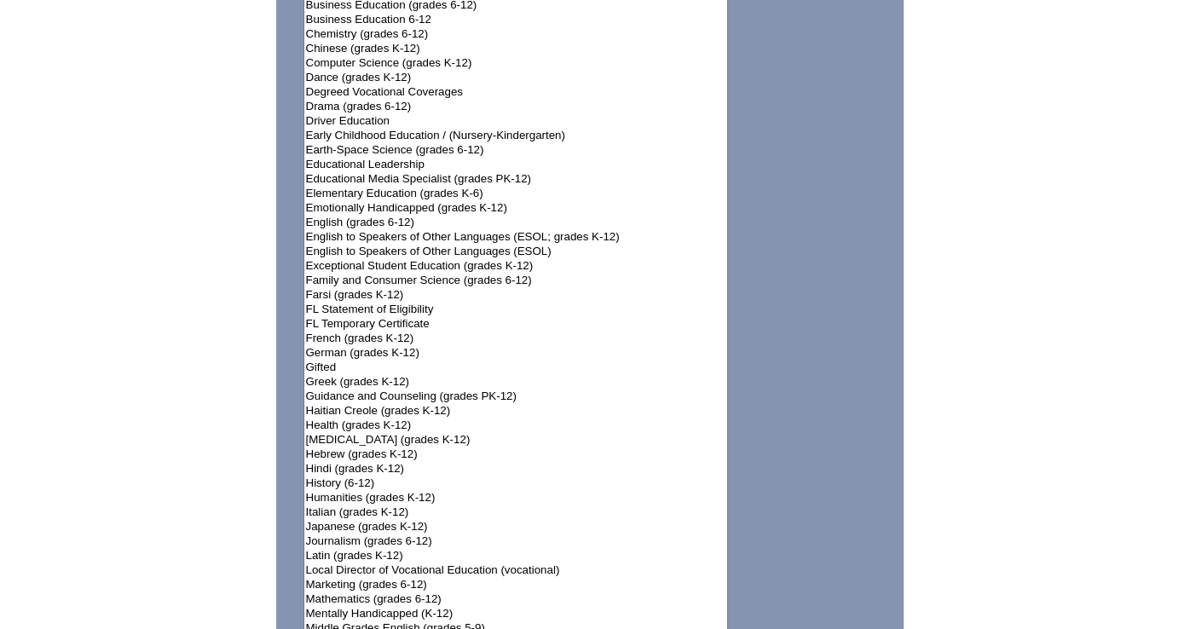
select select"]"] "15151"
click at [406, 56] on option "Computer Science (grades K-12)" at bounding box center [516, 63] width 424 height 14
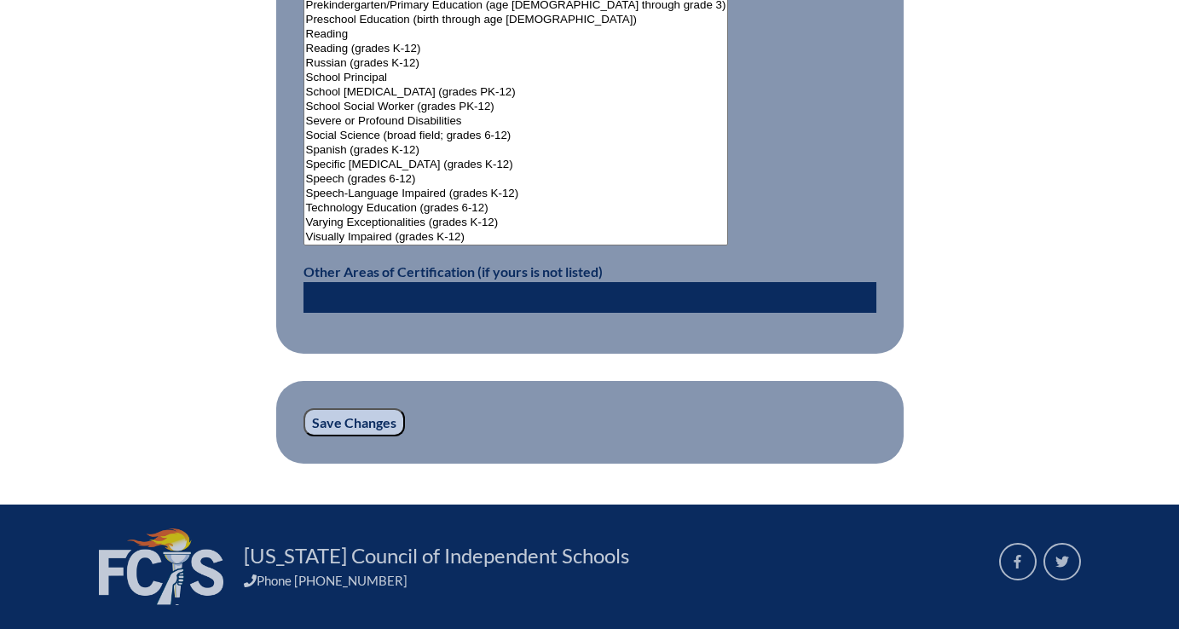
scroll to position [2263, 0]
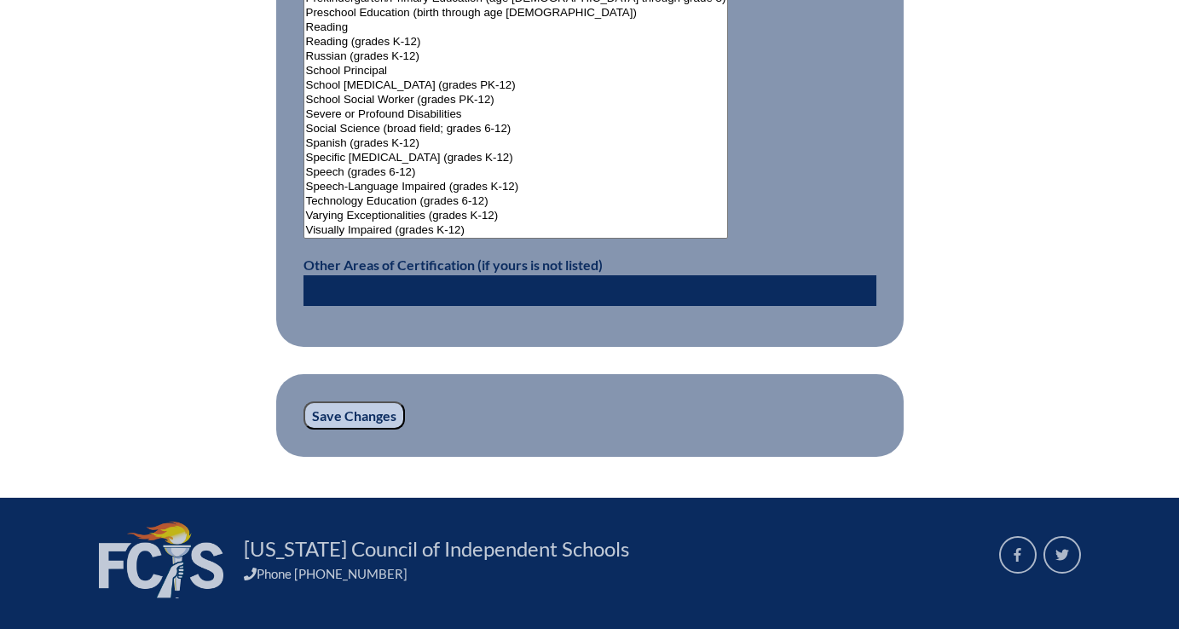
click at [351, 411] on input "Save Changes" at bounding box center [353, 415] width 101 height 29
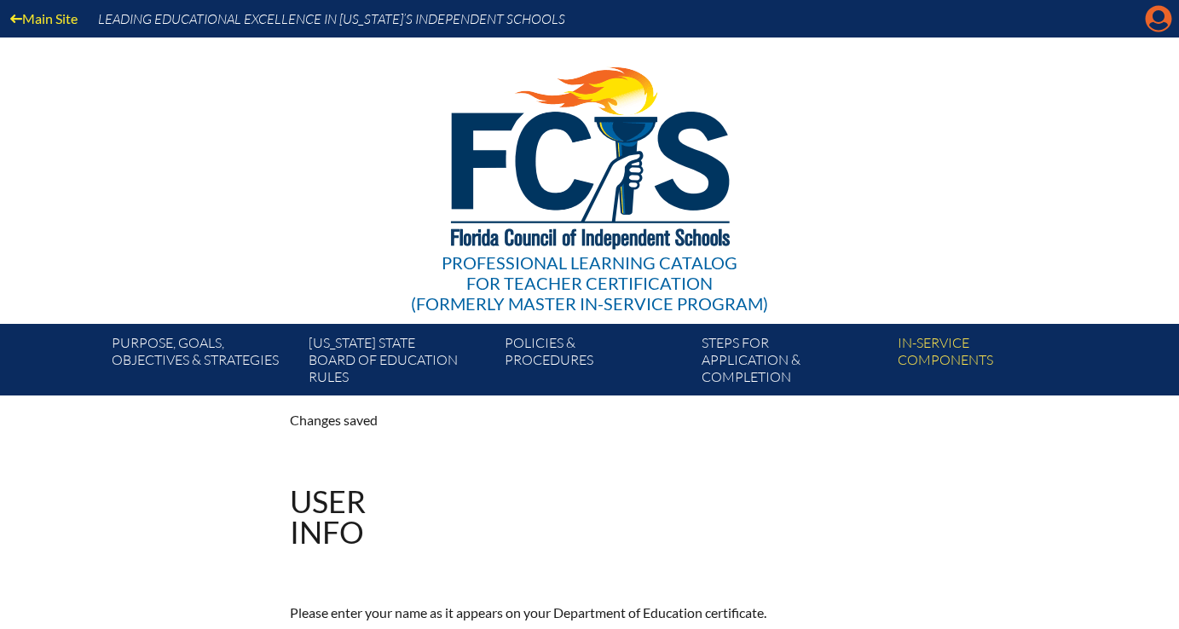
click at [1150, 20] on icon at bounding box center [1159, 19] width 26 height 26
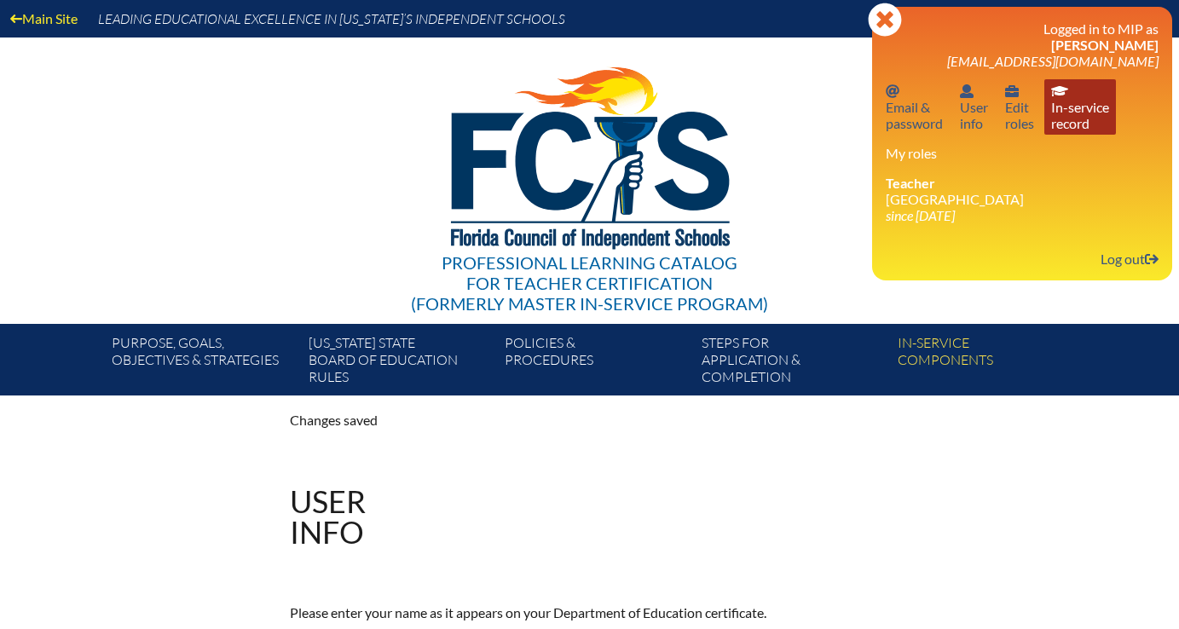
click at [1084, 107] on link "In-service record In-service record" at bounding box center [1080, 106] width 72 height 55
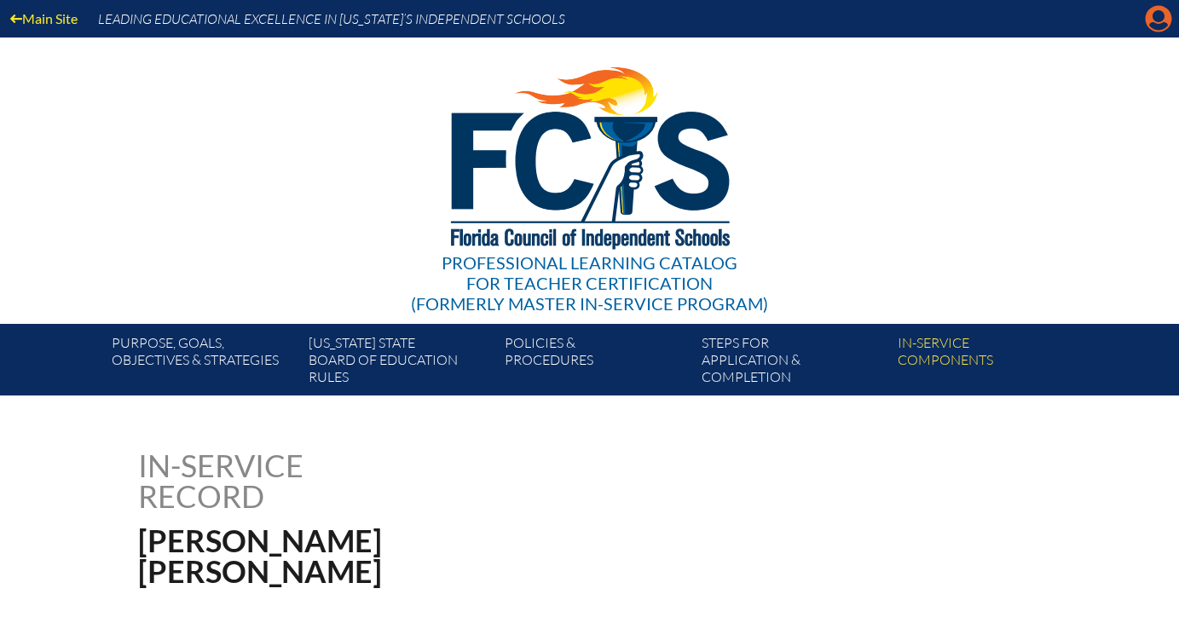
click at [1154, 20] on icon "Manage account" at bounding box center [1158, 18] width 27 height 27
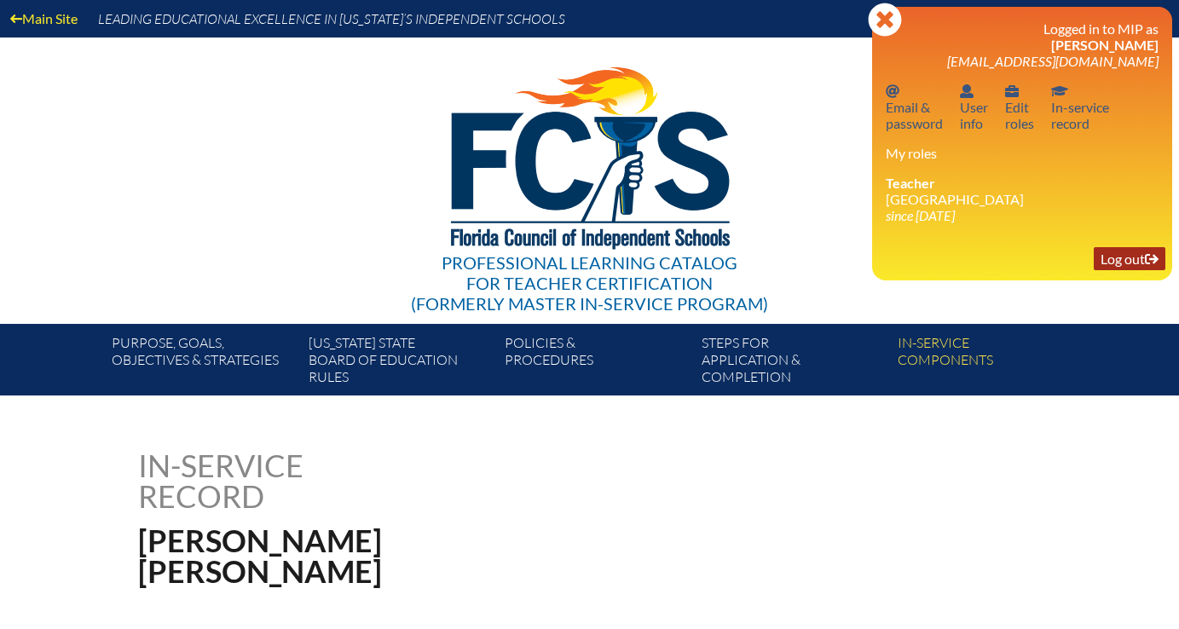
click at [1105, 257] on link "Log out Log out" at bounding box center [1130, 258] width 72 height 23
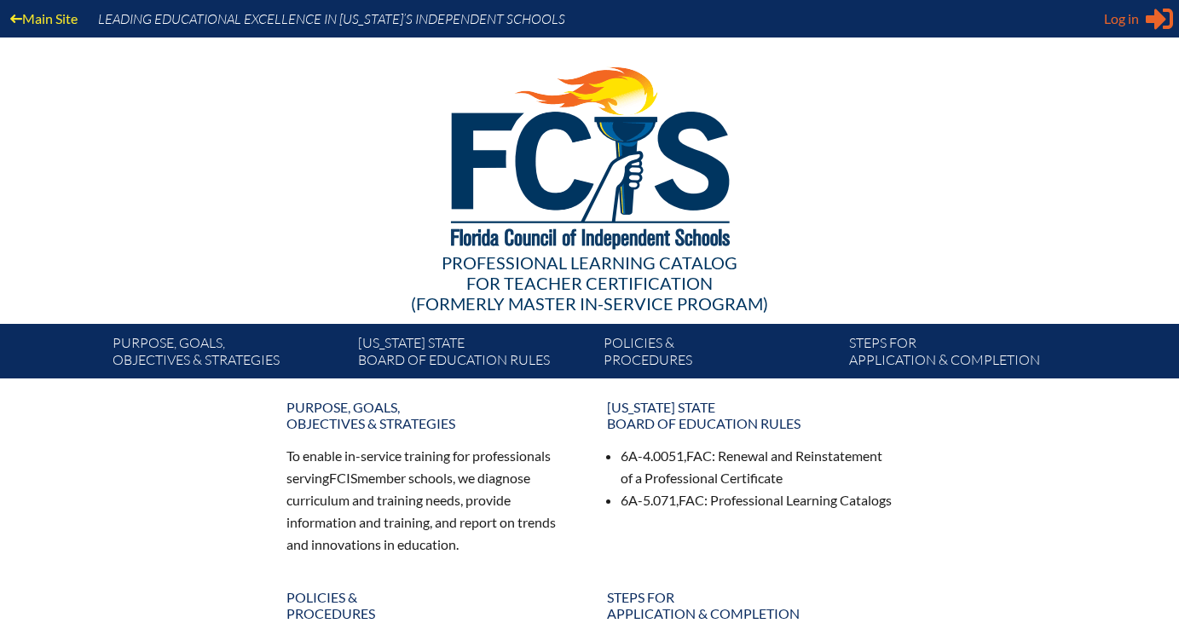
type input "[EMAIL_ADDRESS][DOMAIN_NAME]"
click at [1122, 23] on span "Log in" at bounding box center [1121, 19] width 35 height 20
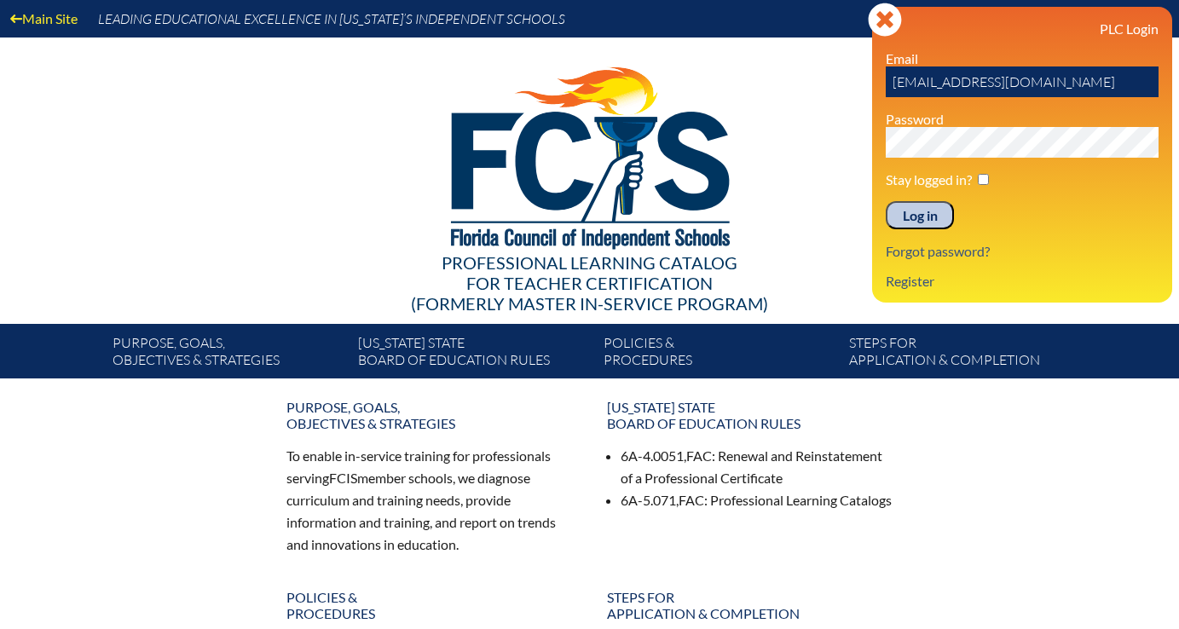
click at [919, 214] on input "Log in" at bounding box center [920, 215] width 68 height 29
